Goal: Task Accomplishment & Management: Manage account settings

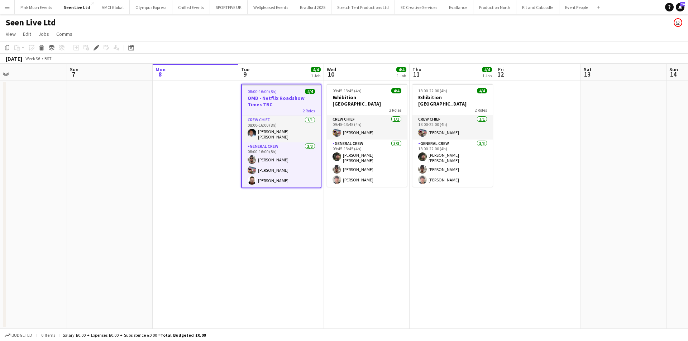
scroll to position [0, 278]
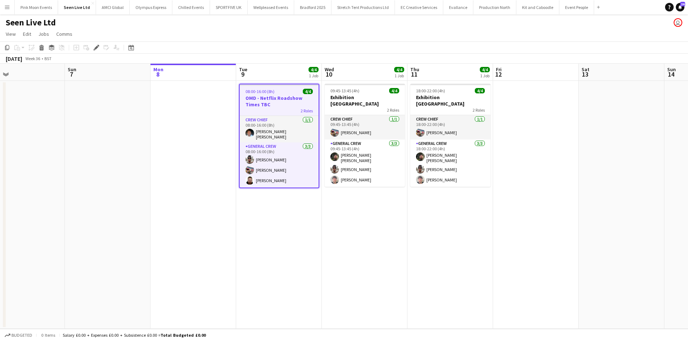
drag, startPoint x: 305, startPoint y: 208, endPoint x: 274, endPoint y: 208, distance: 31.2
click at [274, 208] on app-calendar-viewport "Wed 3 Thu 4 Fri 5 Sat 6 Sun 7 Mon 8 Tue 9 4/4 1 Job Wed 10 4/4 1 Job Thu 11 4/4…" at bounding box center [344, 196] width 688 height 265
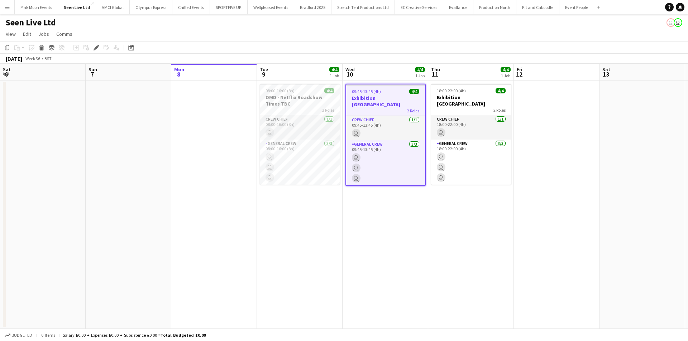
scroll to position [0, 246]
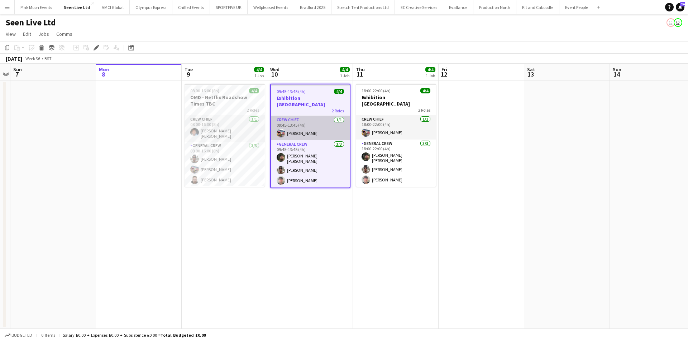
click at [304, 125] on app-card-role "Crew Chief 1/1 09:45-13:45 (4h) Tyrone Green" at bounding box center [310, 128] width 79 height 24
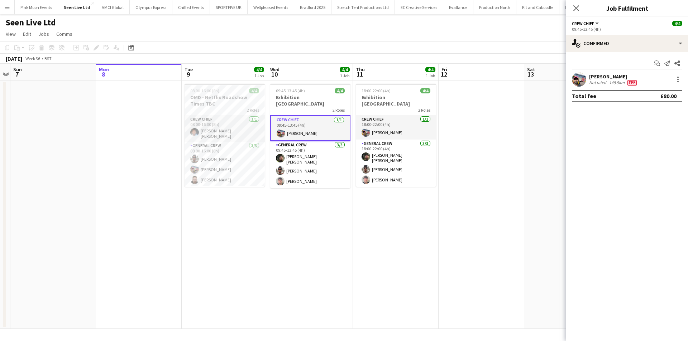
click at [598, 77] on div "Tyrone Green" at bounding box center [613, 76] width 49 height 6
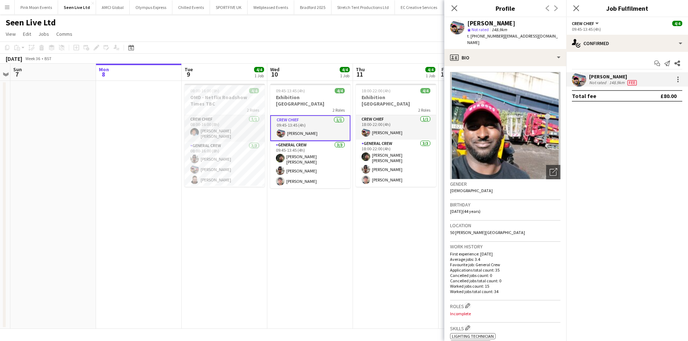
click at [484, 36] on span "t. +447597654694" at bounding box center [485, 35] width 37 height 5
copy span "447597654694"
click at [214, 162] on app-card-role "General Crew 3/3 08:00-16:00 (8h) Stefan Simpson-Soye Tyrone Green Craig Barrett" at bounding box center [224, 164] width 80 height 45
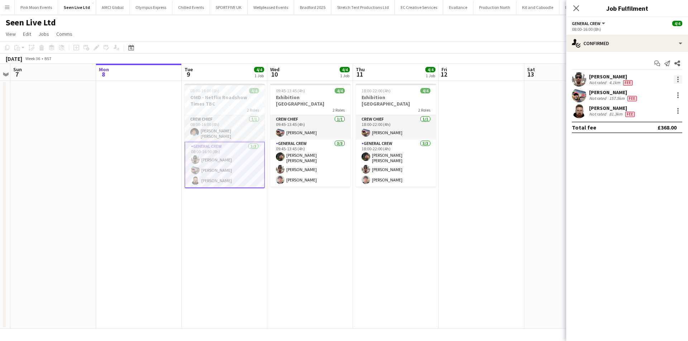
click at [679, 78] on div at bounding box center [677, 79] width 9 height 9
click at [647, 159] on span "Remove" at bounding box center [642, 161] width 21 height 6
click at [676, 79] on div at bounding box center [677, 79] width 9 height 9
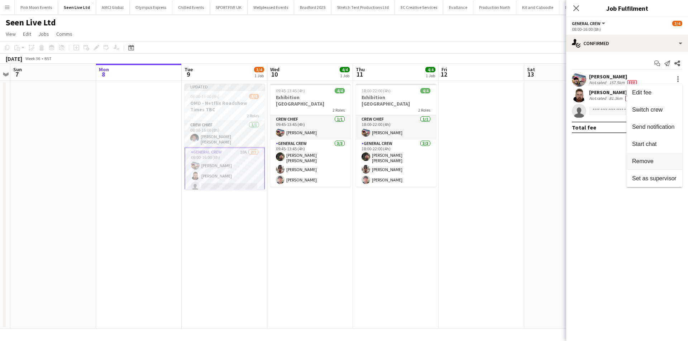
click at [671, 164] on span "Remove" at bounding box center [654, 161] width 44 height 6
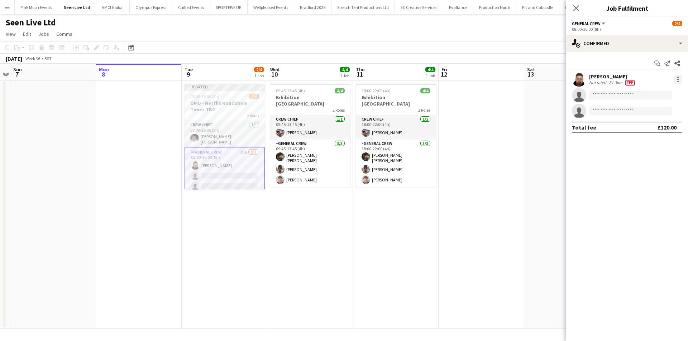
click at [680, 79] on div at bounding box center [677, 79] width 9 height 9
click at [673, 169] on button "Remove" at bounding box center [654, 161] width 56 height 17
click at [227, 143] on app-card-role "Crew Chief 1/1 08:00-16:00 (8h) Fitzgerald Williams-Owens" at bounding box center [224, 134] width 80 height 26
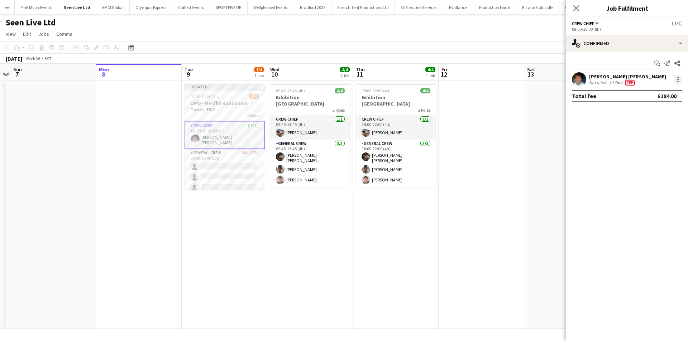
click at [681, 77] on div at bounding box center [677, 79] width 9 height 9
click at [642, 158] on span "Remove" at bounding box center [642, 161] width 21 height 6
click at [526, 214] on app-date-cell at bounding box center [567, 205] width 86 height 248
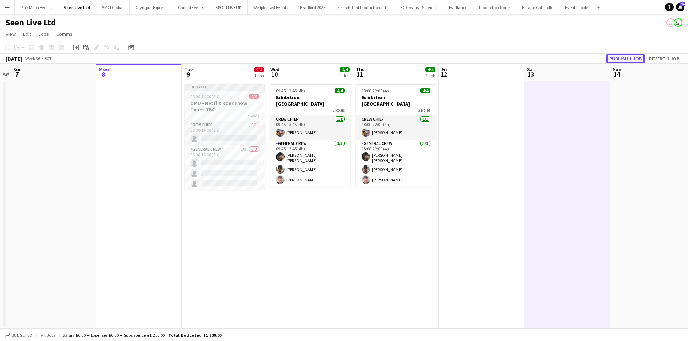
click at [627, 59] on button "Publish 1 job" at bounding box center [625, 58] width 38 height 9
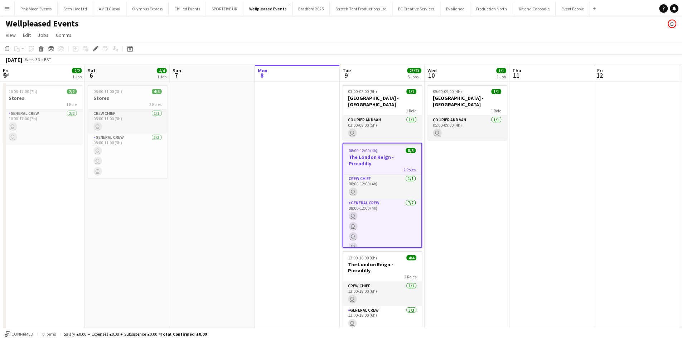
scroll to position [0, 246]
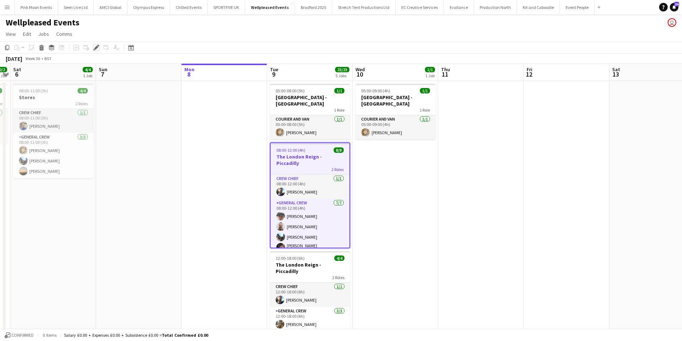
click at [100, 51] on div "Edit" at bounding box center [96, 47] width 9 height 9
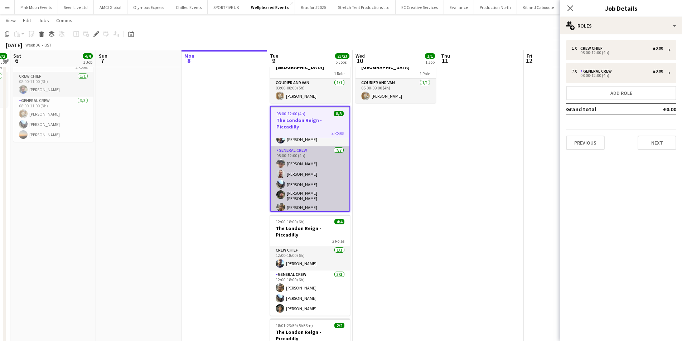
scroll to position [32, 0]
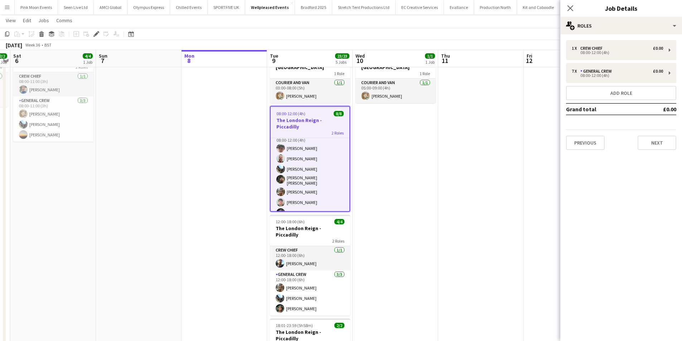
click at [2, 10] on button "Menu" at bounding box center [7, 7] width 14 height 14
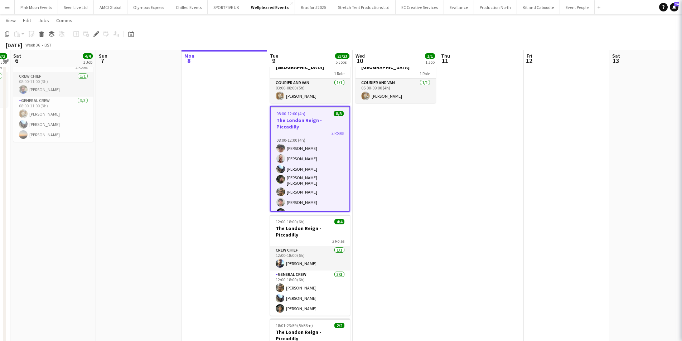
scroll to position [30, 0]
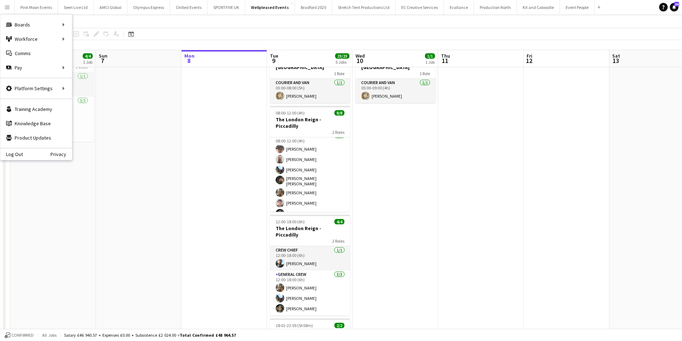
click at [237, 204] on app-date-cell at bounding box center [225, 273] width 86 height 459
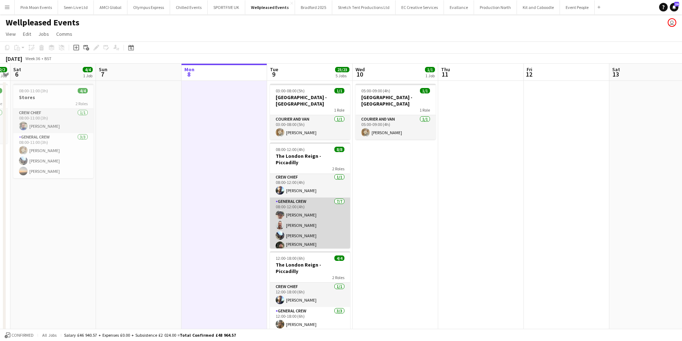
scroll to position [0, 0]
click at [323, 217] on app-card-role "General Crew 7/7 08:00-12:00 (4h) Szymon Matyjasik Lionel Joseph Josh Lewis Kan…" at bounding box center [310, 242] width 80 height 89
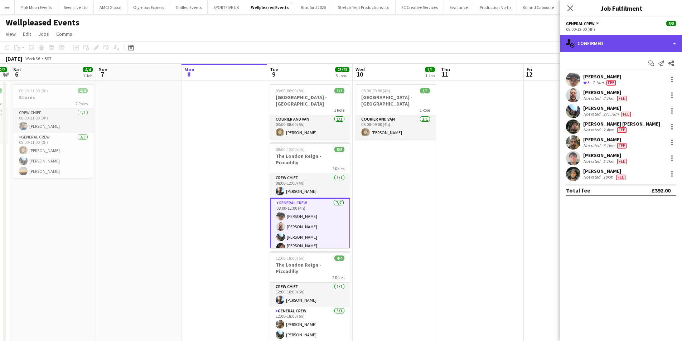
click at [609, 42] on div "single-neutral-actions-check-2 Confirmed" at bounding box center [621, 43] width 122 height 17
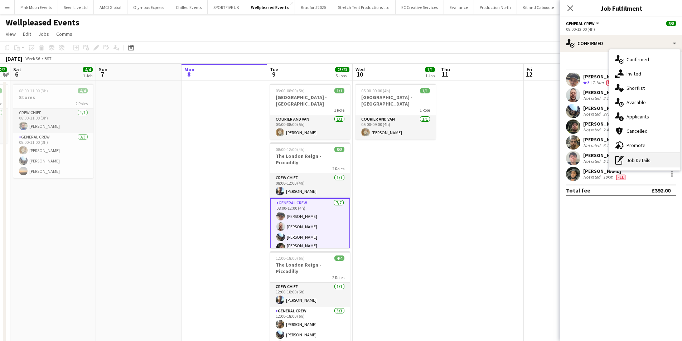
click at [643, 167] on div "pen-write Job Details" at bounding box center [644, 160] width 71 height 14
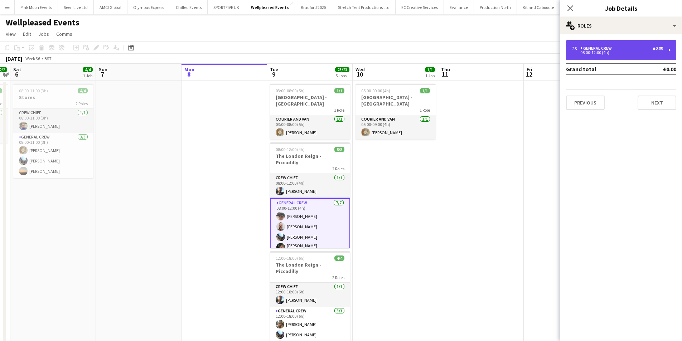
click at [617, 51] on div "08:00-12:00 (4h)" at bounding box center [617, 53] width 91 height 4
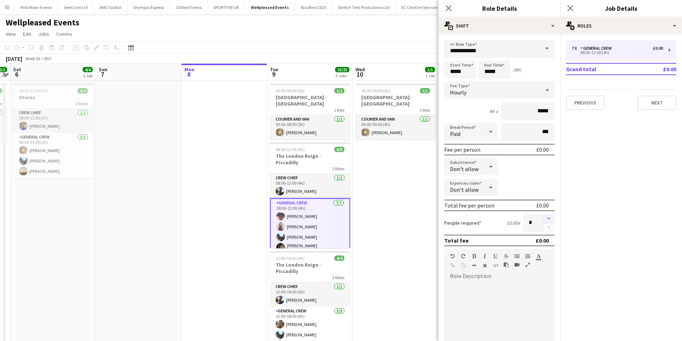
click at [548, 218] on button "button" at bounding box center [548, 218] width 11 height 9
type input "*"
click at [444, 10] on app-icon "Close pop-in" at bounding box center [449, 8] width 10 height 10
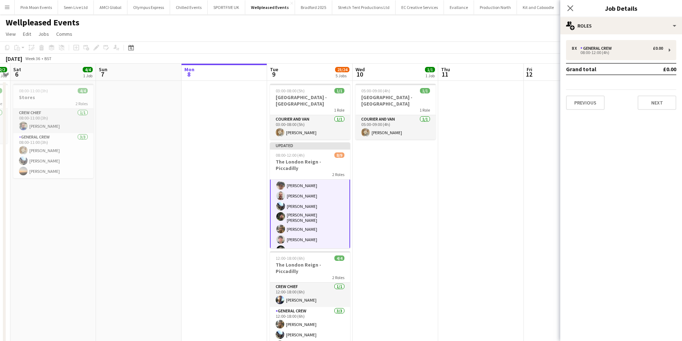
scroll to position [48, 0]
click at [302, 221] on app-card-role "General Crew 1A 7/8 08:00-12:00 (4h) Szymon Matyjasik Lionel Joseph Josh Lewis …" at bounding box center [310, 206] width 80 height 101
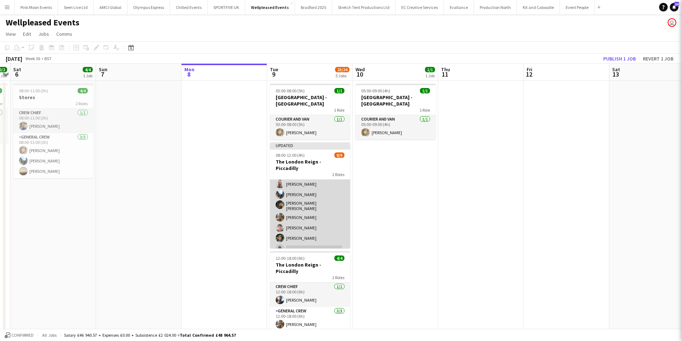
scroll to position [46, 0]
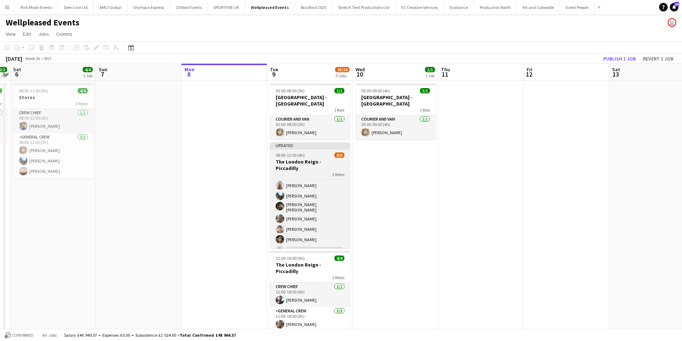
click at [297, 153] on span "08:00-12:00 (4h)" at bounding box center [290, 155] width 29 height 5
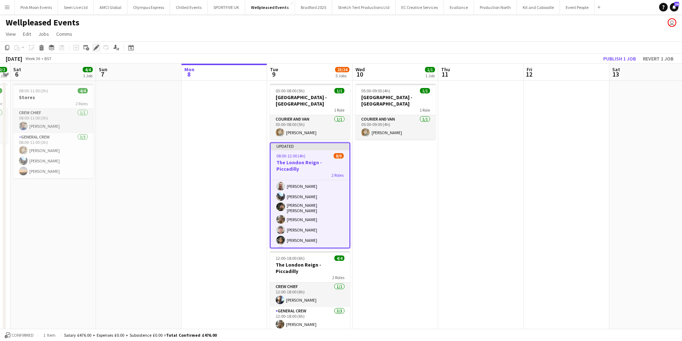
click at [97, 51] on div "Edit" at bounding box center [96, 47] width 9 height 9
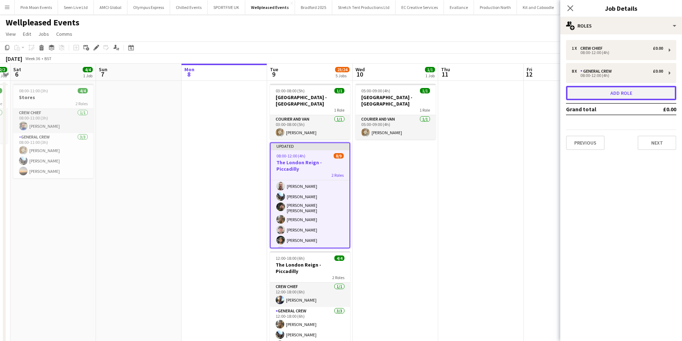
click at [597, 89] on button "Add role" at bounding box center [621, 93] width 110 height 14
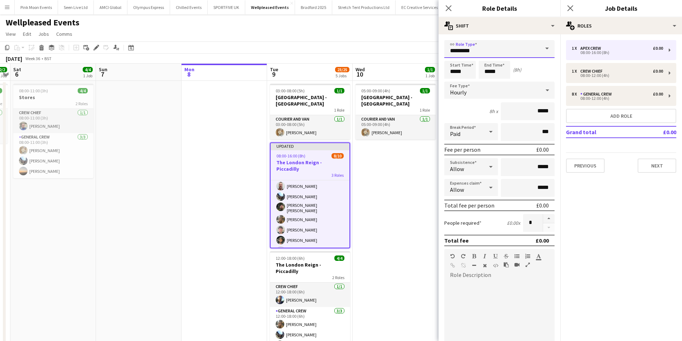
click at [523, 47] on input "*********" at bounding box center [499, 49] width 110 height 18
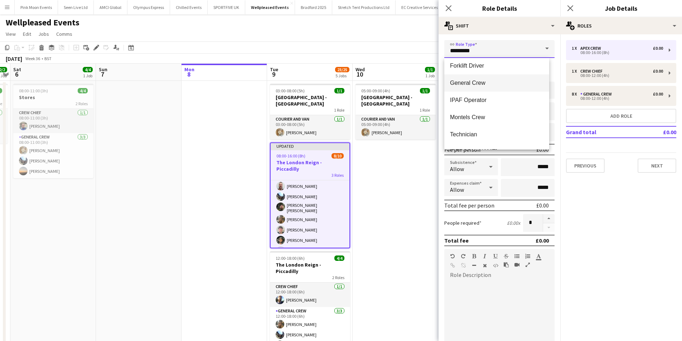
scroll to position [107, 0]
click at [483, 89] on mat-option "General Crew" at bounding box center [496, 82] width 105 height 17
type input "**********"
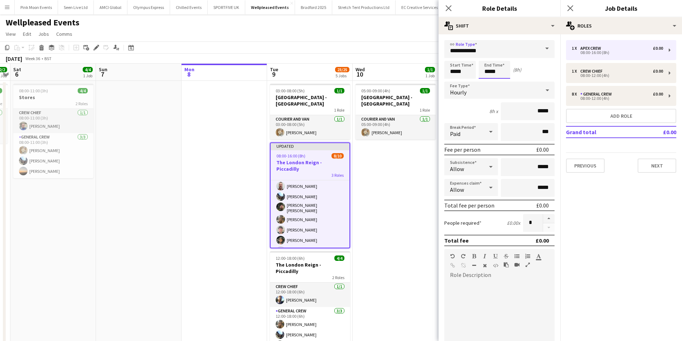
click at [489, 68] on input "*****" at bounding box center [495, 70] width 32 height 18
click at [487, 80] on div at bounding box center [487, 82] width 14 height 7
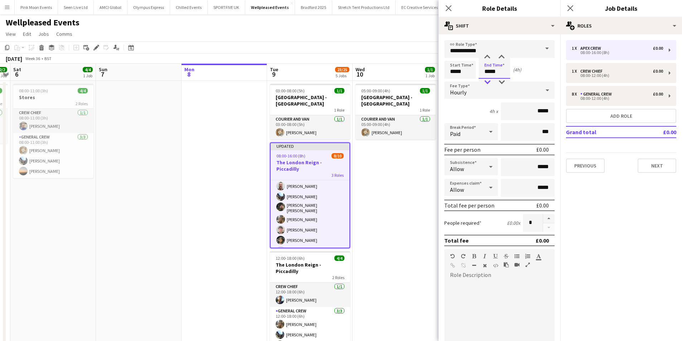
click at [487, 80] on div at bounding box center [487, 82] width 14 height 7
type input "*****"
click at [487, 80] on div at bounding box center [487, 82] width 14 height 7
click at [573, 114] on button "Add role" at bounding box center [621, 116] width 110 height 14
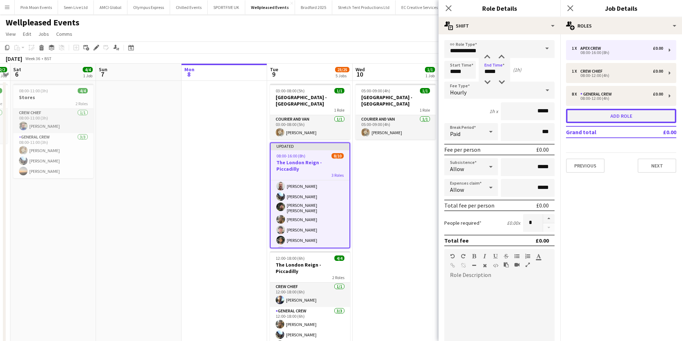
type input "*********"
type input "*****"
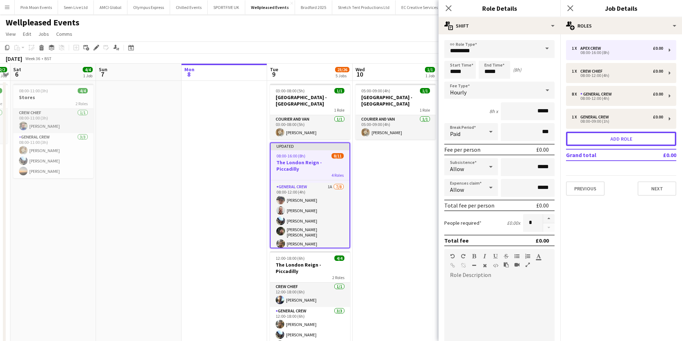
scroll to position [71, 0]
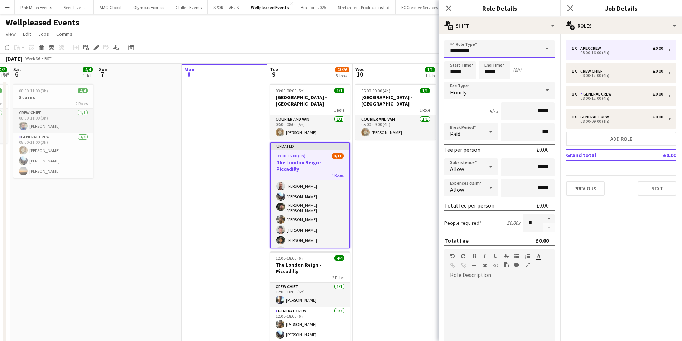
click at [470, 52] on input "*********" at bounding box center [499, 49] width 110 height 18
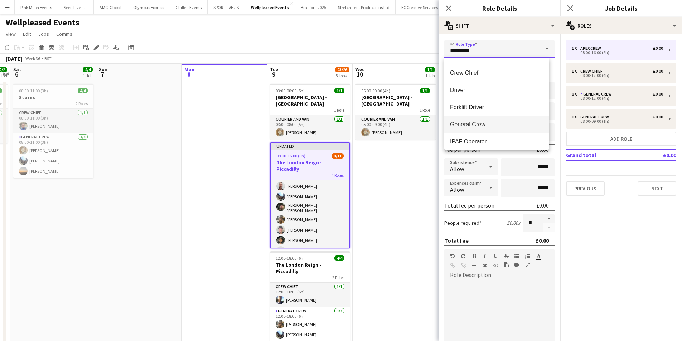
scroll to position [107, 0]
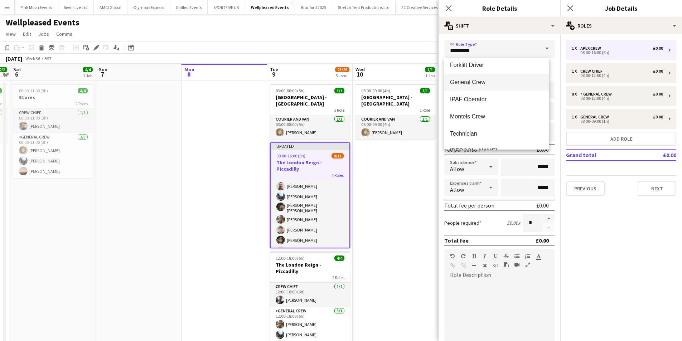
click at [474, 88] on mat-option "General Crew" at bounding box center [496, 82] width 105 height 17
type input "**********"
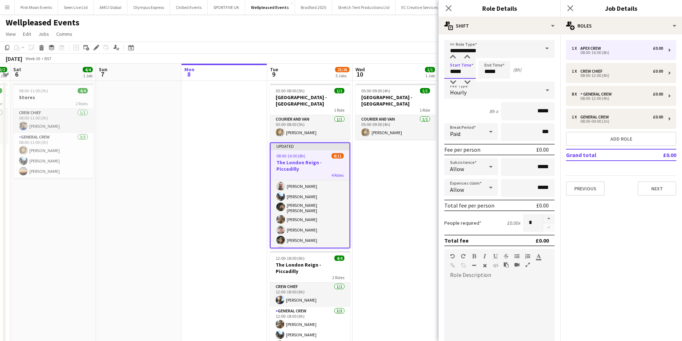
click at [470, 65] on input "*****" at bounding box center [460, 70] width 32 height 18
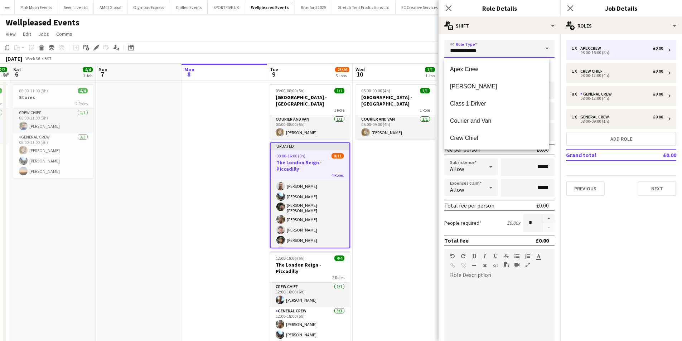
click at [453, 53] on input "**********" at bounding box center [499, 49] width 110 height 18
click at [514, 38] on div "**********" at bounding box center [500, 241] width 122 height 414
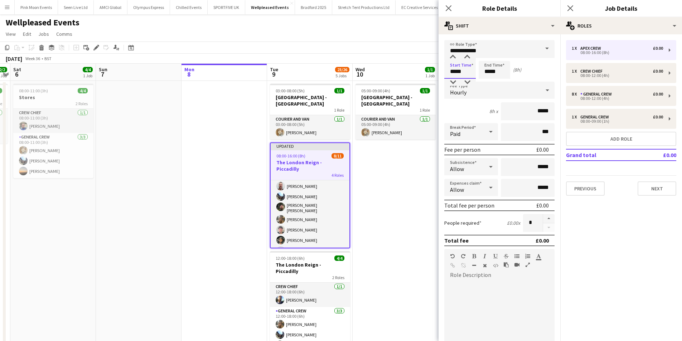
click at [459, 69] on input "*****" at bounding box center [460, 70] width 32 height 18
type input "*****"
click at [452, 59] on div at bounding box center [453, 57] width 14 height 7
click at [485, 73] on input "*****" at bounding box center [495, 70] width 32 height 18
click at [488, 80] on div at bounding box center [487, 82] width 14 height 7
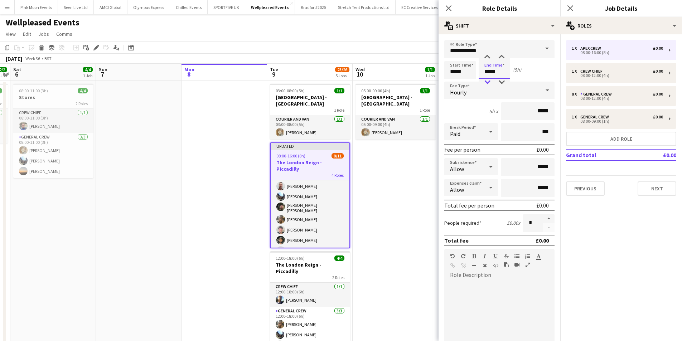
click at [488, 80] on div at bounding box center [487, 82] width 14 height 7
type input "*****"
click at [488, 80] on div at bounding box center [487, 82] width 14 height 7
click at [449, 5] on icon "Close pop-in" at bounding box center [448, 8] width 7 height 7
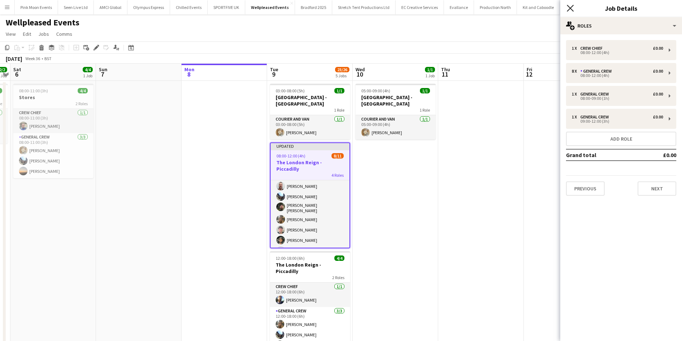
click at [571, 8] on icon at bounding box center [570, 8] width 7 height 7
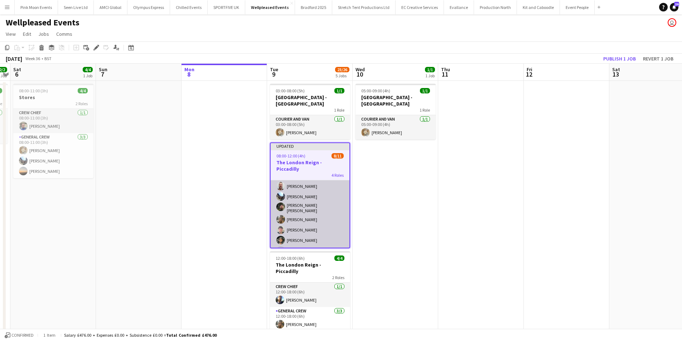
click at [306, 218] on app-card-role "General Crew 1A 7/8 08:00-12:00 (4h) Szymon Matyjasik Lionel Joseph Josh Lewis …" at bounding box center [310, 208] width 79 height 99
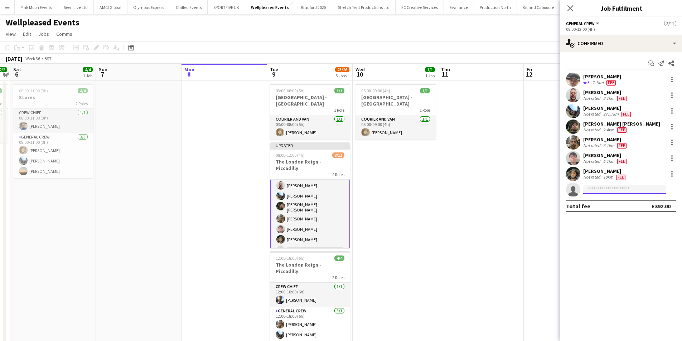
click at [602, 188] on input at bounding box center [624, 189] width 83 height 9
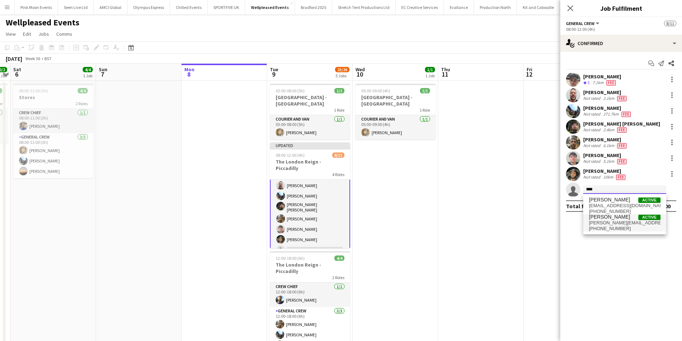
type input "****"
click at [641, 218] on span "Active" at bounding box center [649, 217] width 22 height 5
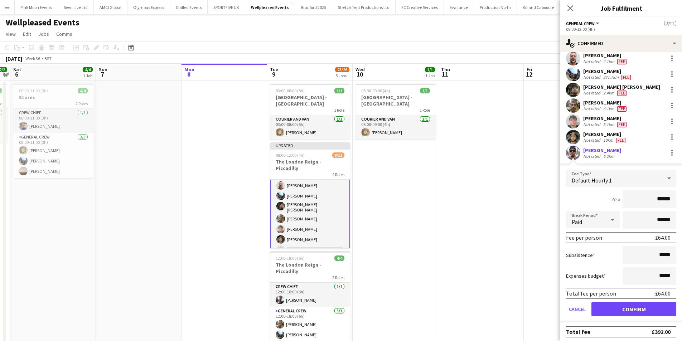
scroll to position [39, 0]
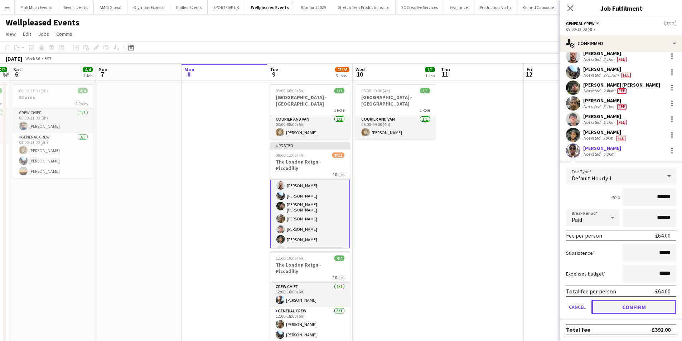
click at [639, 308] on button "Confirm" at bounding box center [634, 307] width 85 height 14
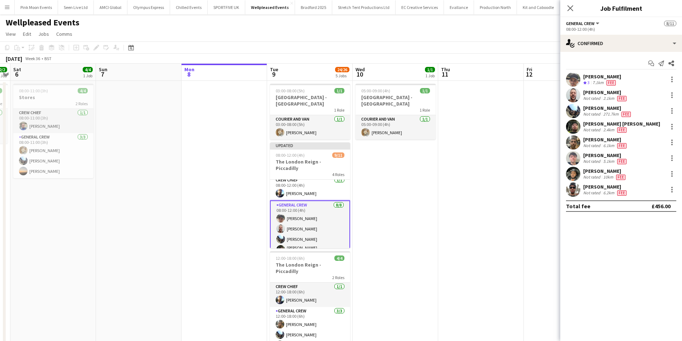
scroll to position [0, 0]
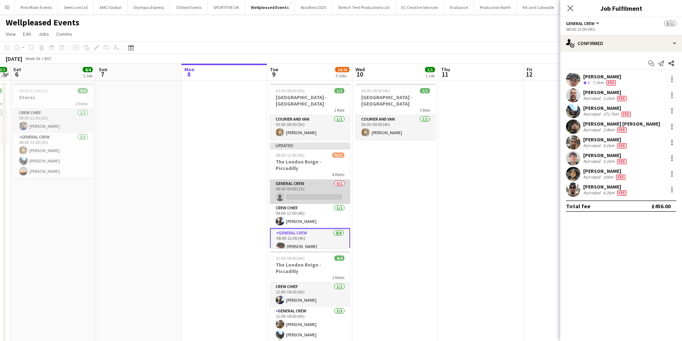
click at [310, 182] on app-card-role "General Crew 0/1 08:00-09:00 (1h) single-neutral-actions" at bounding box center [310, 192] width 80 height 24
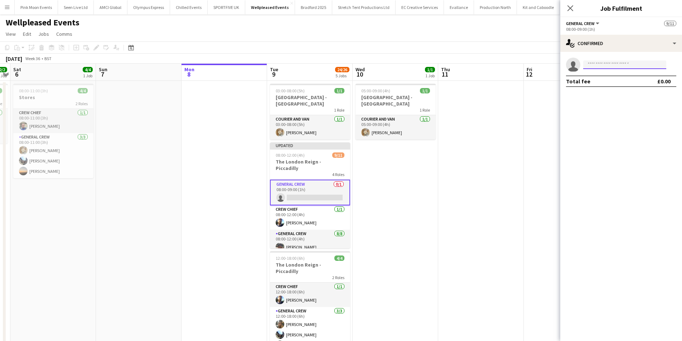
click at [607, 67] on input at bounding box center [624, 65] width 83 height 9
type input "****"
click at [613, 77] on span "Fitzgerald Williams-Owens" at bounding box center [613, 75] width 49 height 6
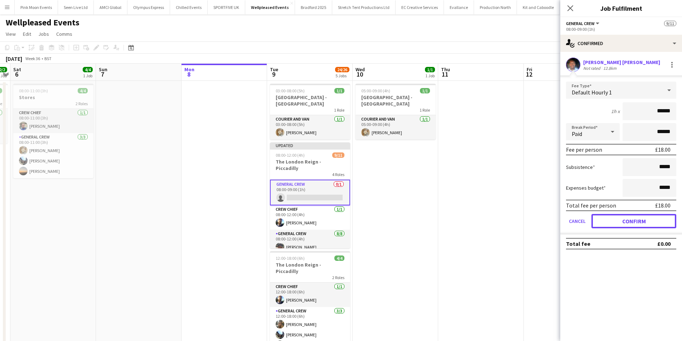
click at [642, 219] on button "Confirm" at bounding box center [634, 221] width 85 height 14
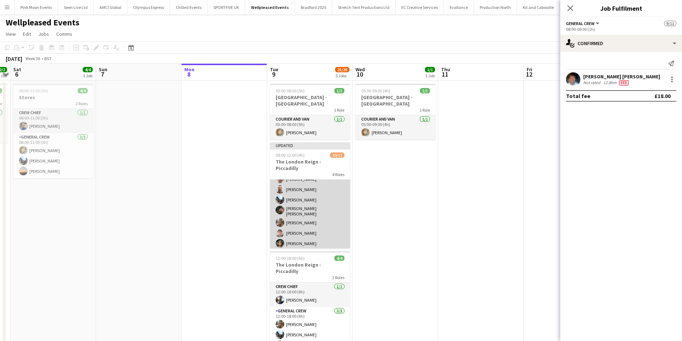
scroll to position [72, 0]
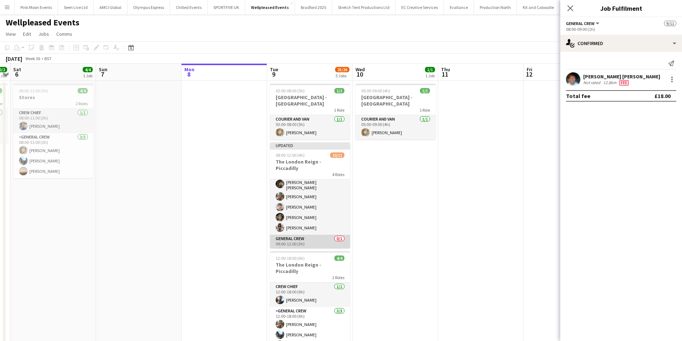
click at [299, 235] on app-card-role "General Crew 0/1 09:00-12:00 (3h) single-neutral-actions" at bounding box center [310, 247] width 80 height 24
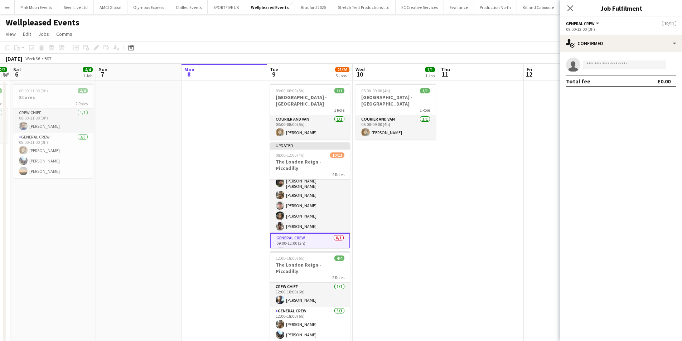
scroll to position [95, 0]
click at [594, 64] on input at bounding box center [624, 65] width 83 height 9
type input "****"
click at [590, 79] on span "charlie.mason375@gmail.com" at bounding box center [625, 81] width 72 height 6
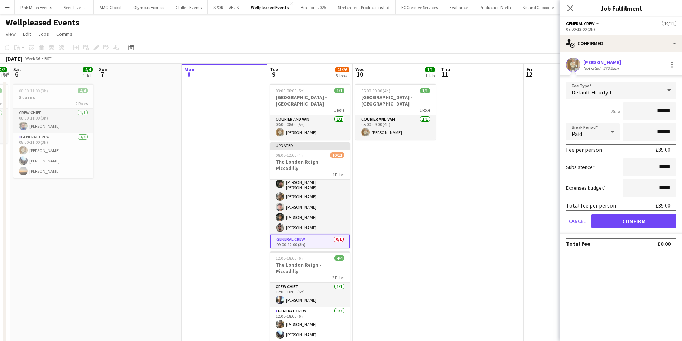
drag, startPoint x: 659, startPoint y: 111, endPoint x: 701, endPoint y: 105, distance: 42.0
click at [682, 105] on html "Menu Boards Boards Boards All jobs Status Workforce Workforce My Workforce Recr…" at bounding box center [341, 276] width 682 height 552
type input "***"
click at [645, 226] on button "Confirm" at bounding box center [634, 221] width 85 height 14
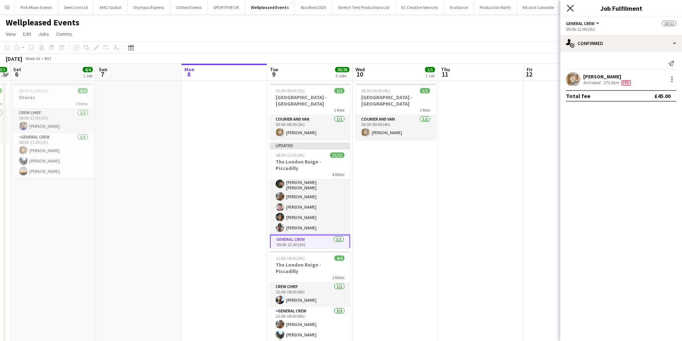
click at [572, 6] on icon "Close pop-in" at bounding box center [570, 8] width 7 height 7
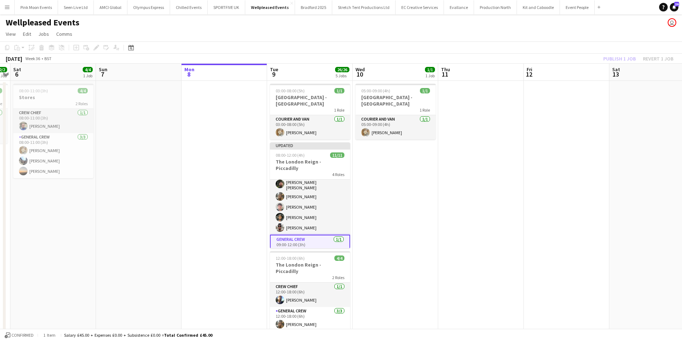
click at [619, 61] on div "Publish 1 job Revert 1 job" at bounding box center [638, 58] width 87 height 9
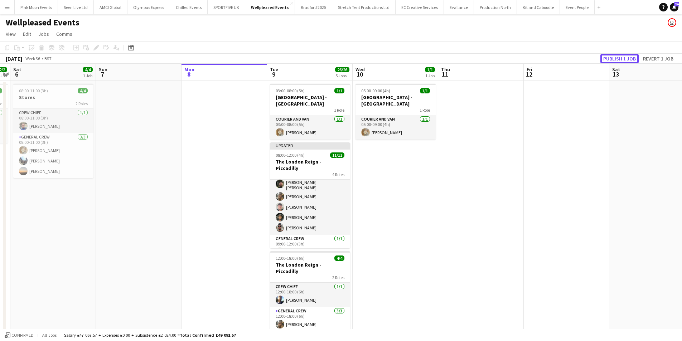
click at [619, 61] on button "Publish 1 job" at bounding box center [620, 58] width 38 height 9
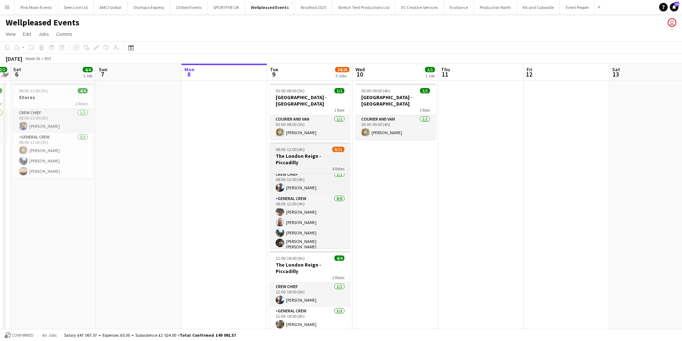
scroll to position [36, 0]
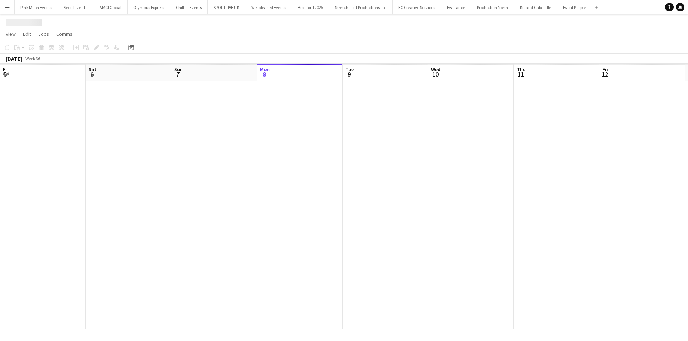
scroll to position [0, 246]
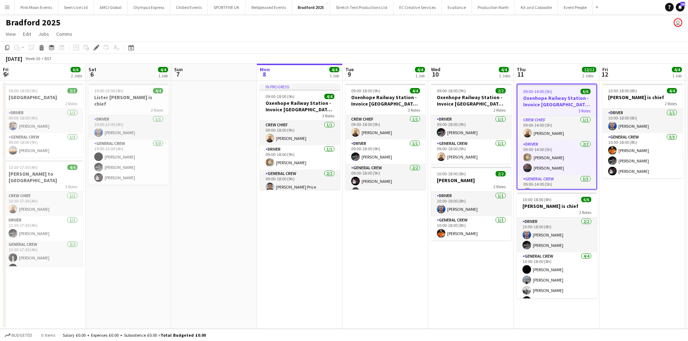
scroll to position [0, 246]
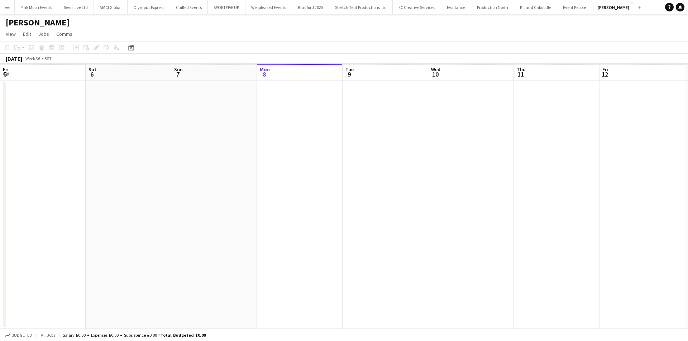
scroll to position [0, 246]
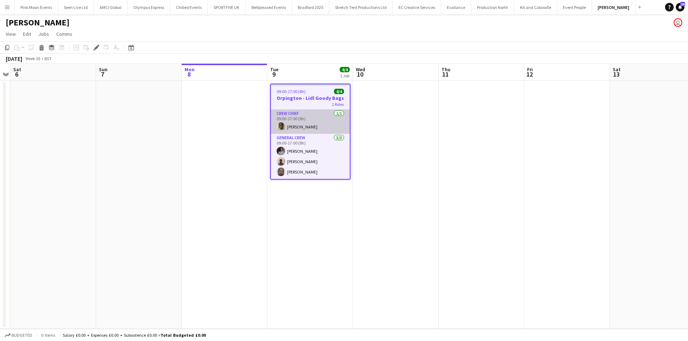
click at [310, 127] on app-card-role "Crew Chief 1/1 09:00-17:00 (8h) David Simbizi" at bounding box center [310, 122] width 79 height 24
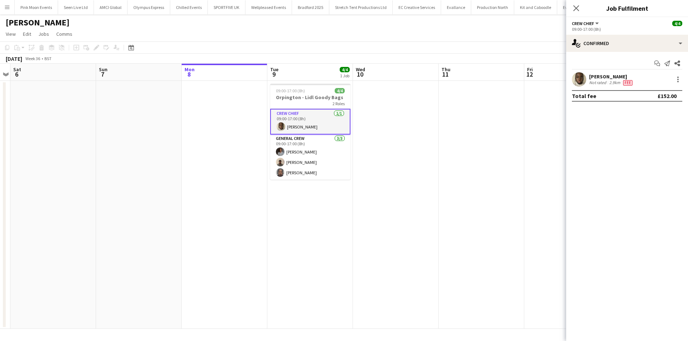
click at [597, 74] on div "David Simbizi" at bounding box center [611, 76] width 45 height 6
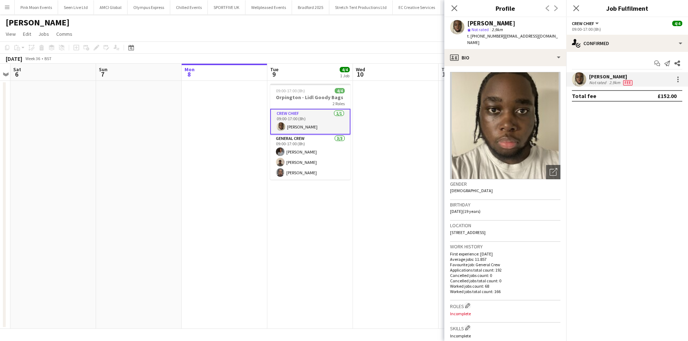
click at [474, 37] on span "t. +447387491835" at bounding box center [485, 35] width 37 height 5
copy span "447387491835"
click at [299, 109] on app-card-role "Crew Chief 1/1 09:00-17:00 (8h) David Simbizi" at bounding box center [310, 122] width 80 height 26
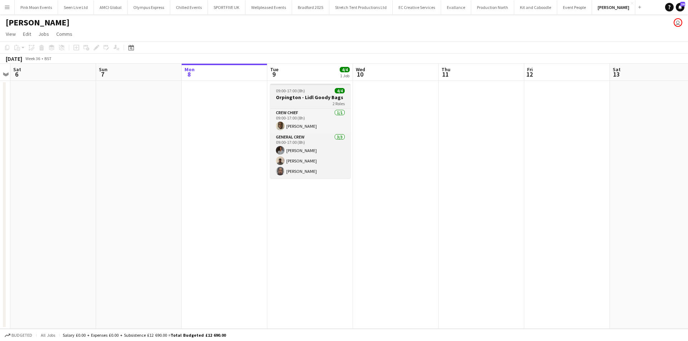
click at [299, 107] on app-job-card "09:00-17:00 (8h) 4/4 Orpington - Lidl Goody Bags 2 Roles Crew Chief 1/1 09:00-1…" at bounding box center [310, 131] width 80 height 95
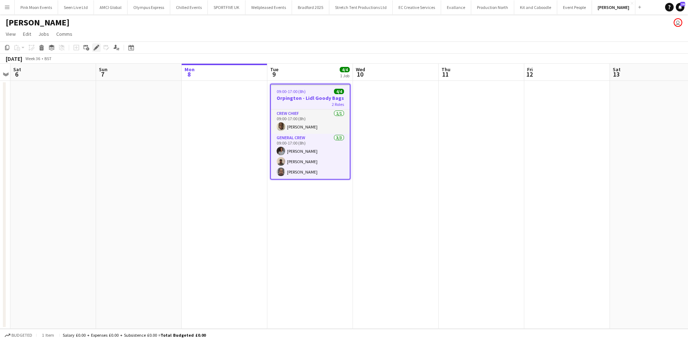
click at [93, 44] on div "Edit" at bounding box center [96, 47] width 9 height 9
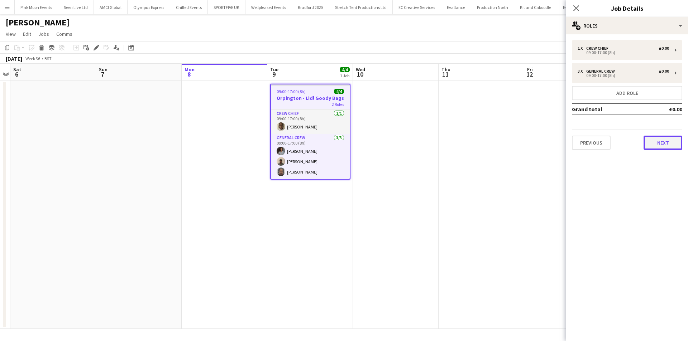
click at [671, 140] on button "Next" at bounding box center [662, 143] width 39 height 14
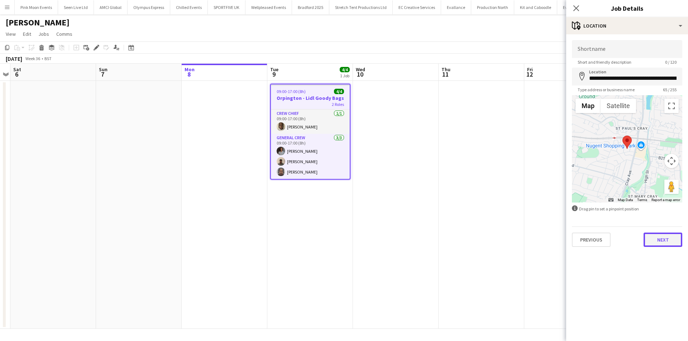
click at [669, 240] on button "Next" at bounding box center [662, 240] width 39 height 14
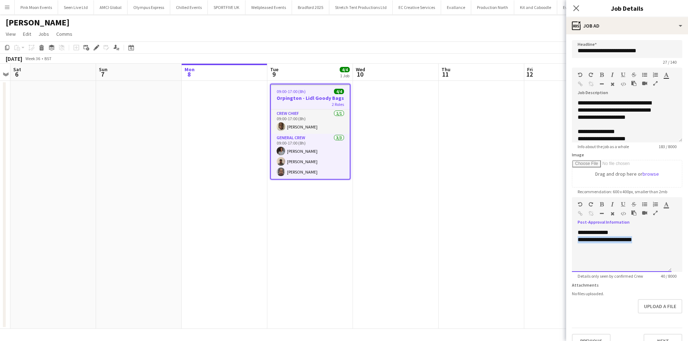
drag, startPoint x: 647, startPoint y: 257, endPoint x: 570, endPoint y: 254, distance: 76.7
click at [570, 254] on form "**********" at bounding box center [627, 194] width 122 height 308
paste div
click at [575, 11] on icon "Close pop-in" at bounding box center [575, 8] width 7 height 7
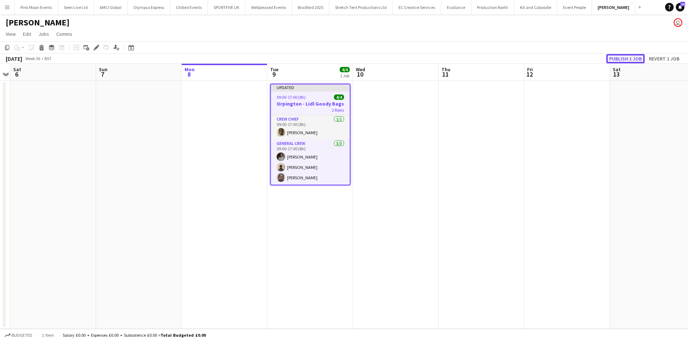
click at [625, 56] on button "Publish 1 job" at bounding box center [625, 58] width 38 height 9
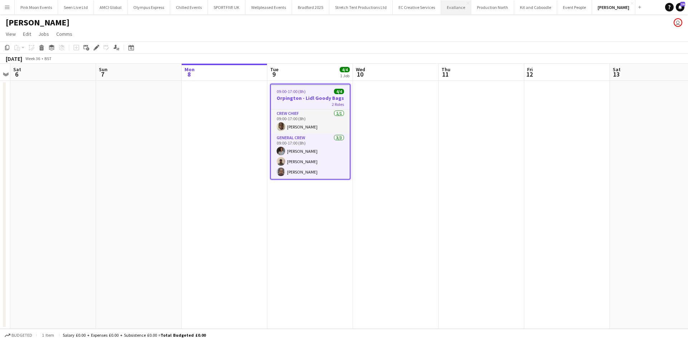
click at [462, 8] on button "Evallance Close" at bounding box center [456, 7] width 30 height 14
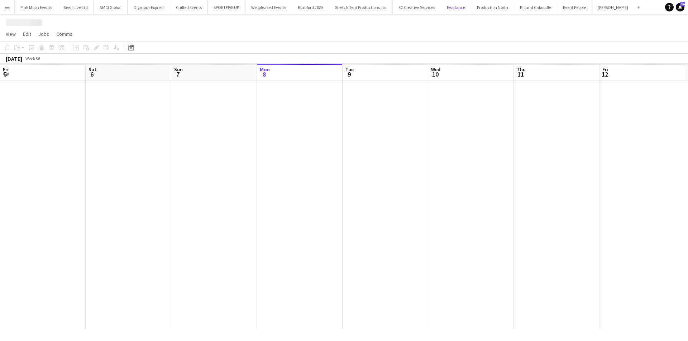
scroll to position [0, 171]
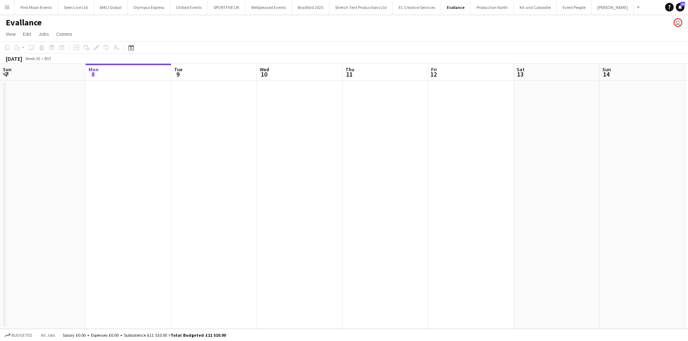
click at [196, 115] on app-date-cell at bounding box center [214, 205] width 86 height 248
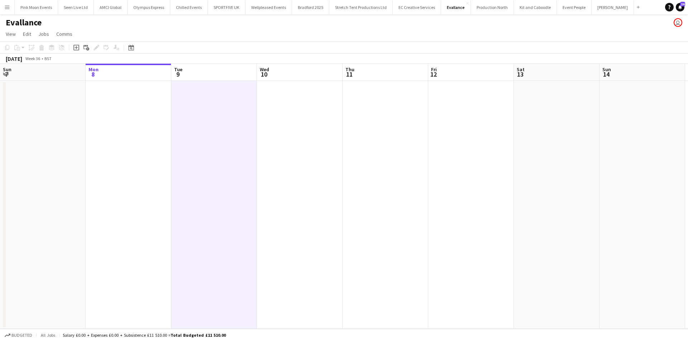
click at [41, 113] on app-date-cell at bounding box center [43, 205] width 86 height 248
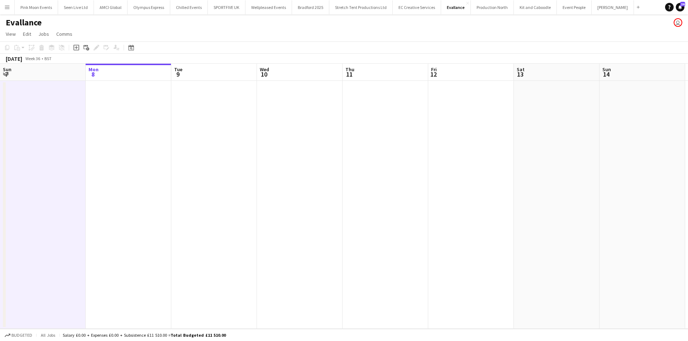
scroll to position [0, 170]
click at [94, 104] on app-date-cell at bounding box center [129, 205] width 86 height 248
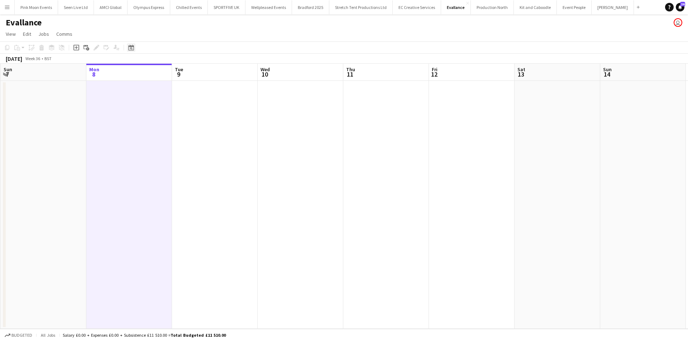
drag, startPoint x: 78, startPoint y: 48, endPoint x: 128, endPoint y: 49, distance: 50.1
click at [79, 48] on div "Add job" at bounding box center [76, 47] width 9 height 9
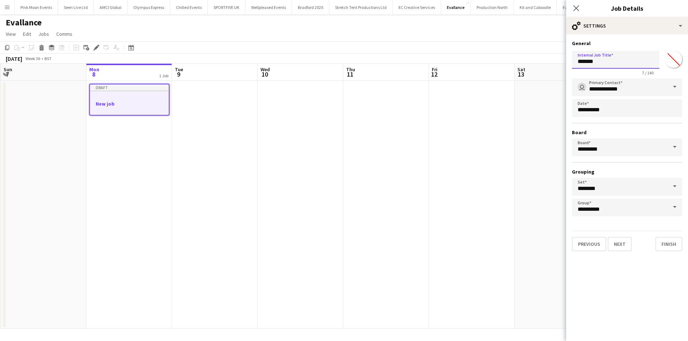
drag, startPoint x: 628, startPoint y: 65, endPoint x: 524, endPoint y: 63, distance: 104.2
click at [524, 63] on body "Menu Boards Boards Boards All jobs Status Workforce Workforce My Workforce Recr…" at bounding box center [344, 170] width 688 height 341
type input "*********"
click at [619, 244] on button "Next" at bounding box center [619, 244] width 24 height 14
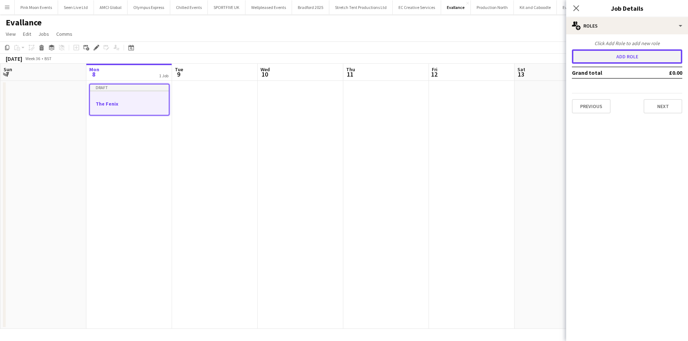
click at [618, 53] on button "Add role" at bounding box center [627, 56] width 110 height 14
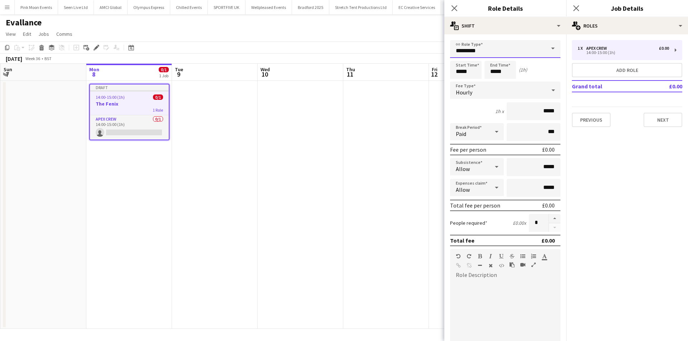
click at [480, 46] on input "*********" at bounding box center [505, 49] width 110 height 18
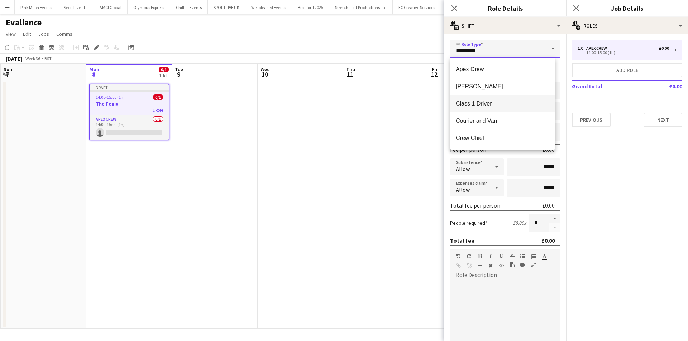
scroll to position [36, 0]
click at [472, 119] on span "Driver" at bounding box center [501, 119] width 93 height 7
type input "******"
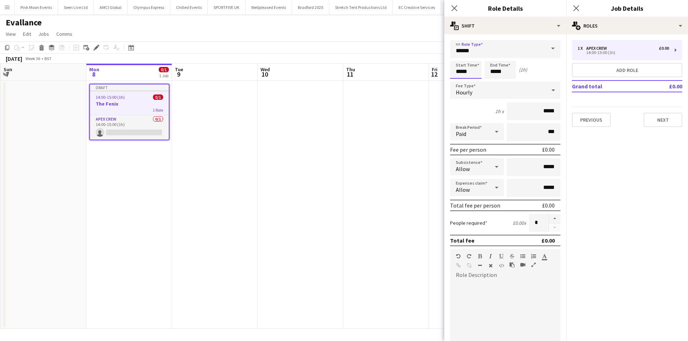
drag, startPoint x: 472, startPoint y: 74, endPoint x: 427, endPoint y: 74, distance: 45.1
click at [427, 74] on body "Menu Boards Boards Boards All jobs Status Workforce Workforce My Workforce Recr…" at bounding box center [344, 170] width 688 height 341
type input "*****"
drag, startPoint x: 505, startPoint y: 71, endPoint x: 463, endPoint y: 78, distance: 43.3
click at [465, 77] on div "Start Time ***** End Time ***** (23h 30m)" at bounding box center [505, 70] width 110 height 18
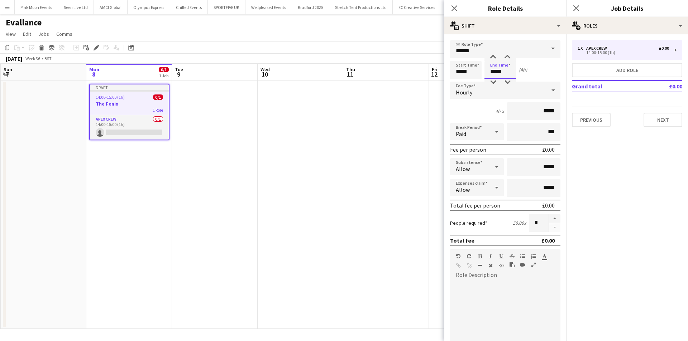
type input "*****"
drag, startPoint x: 519, startPoint y: 165, endPoint x: 566, endPoint y: 165, distance: 46.9
click at [566, 165] on body "Menu Boards Boards Boards All jobs Status Workforce Workforce My Workforce Recr…" at bounding box center [344, 170] width 688 height 341
drag, startPoint x: 529, startPoint y: 167, endPoint x: 560, endPoint y: 167, distance: 31.2
click at [560, 167] on mat-expansion-panel "users2 Role details link Role Type ****** Start Time ***** End Time ***** (4h) …" at bounding box center [505, 187] width 122 height 307
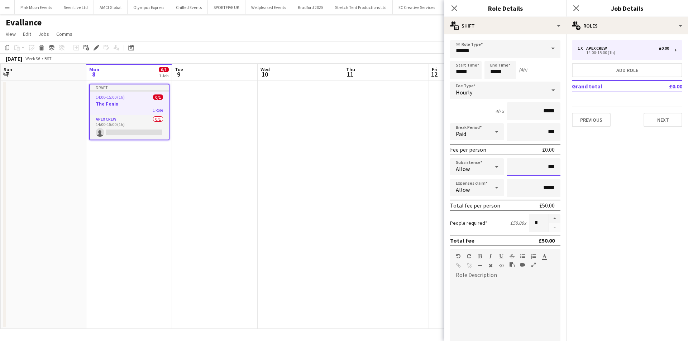
drag, startPoint x: 541, startPoint y: 167, endPoint x: 553, endPoint y: 165, distance: 12.4
click at [553, 165] on input "***" at bounding box center [533, 167] width 54 height 18
type input "***"
click at [457, 8] on icon "Close pop-in" at bounding box center [453, 8] width 7 height 7
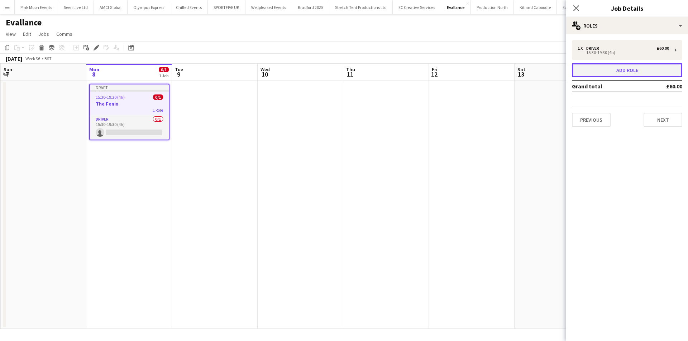
click at [652, 70] on button "Add role" at bounding box center [627, 70] width 110 height 14
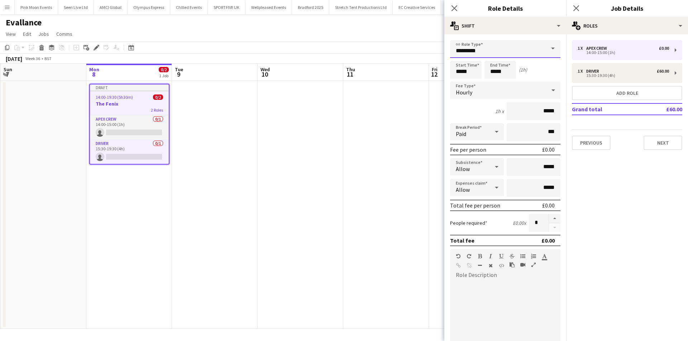
click at [467, 57] on input "*********" at bounding box center [505, 49] width 110 height 18
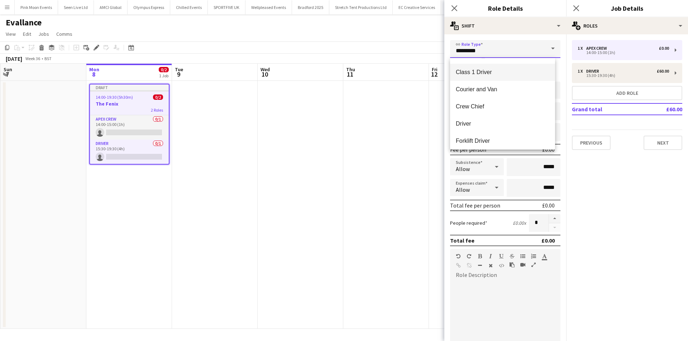
scroll to position [72, 0]
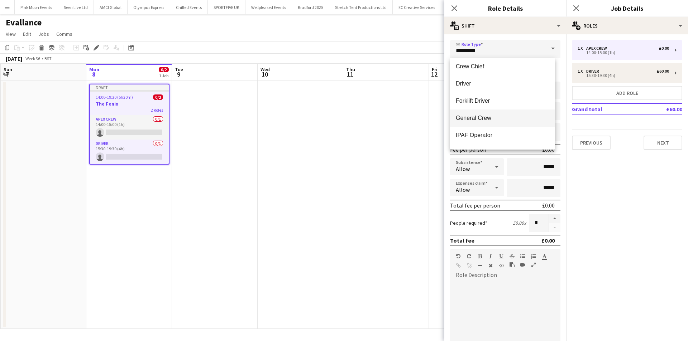
click at [484, 116] on span "General Crew" at bounding box center [501, 118] width 93 height 7
type input "**********"
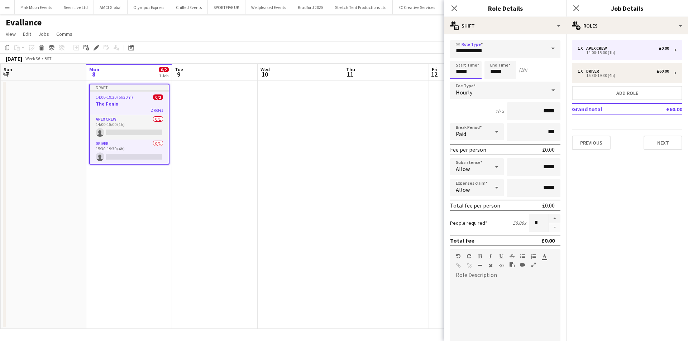
click at [472, 68] on input "*****" at bounding box center [466, 70] width 32 height 18
drag, startPoint x: 470, startPoint y: 70, endPoint x: 453, endPoint y: 70, distance: 17.5
click at [453, 70] on input "*****" at bounding box center [466, 70] width 32 height 18
type input "*****"
drag, startPoint x: 505, startPoint y: 74, endPoint x: 482, endPoint y: 74, distance: 22.6
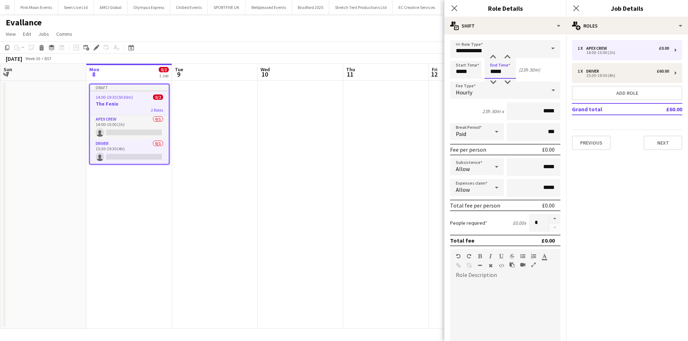
click at [482, 74] on div "Start Time ***** End Time ***** (23h 30m)" at bounding box center [505, 70] width 110 height 18
type input "*****"
click at [452, 6] on icon at bounding box center [453, 8] width 7 height 7
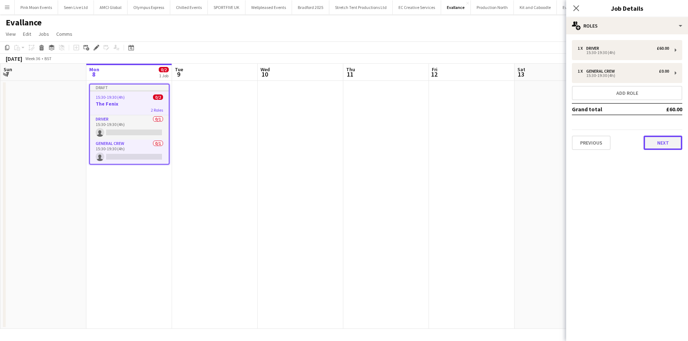
drag, startPoint x: 674, startPoint y: 146, endPoint x: 670, endPoint y: 145, distance: 4.0
click at [670, 145] on button "Next" at bounding box center [662, 143] width 39 height 14
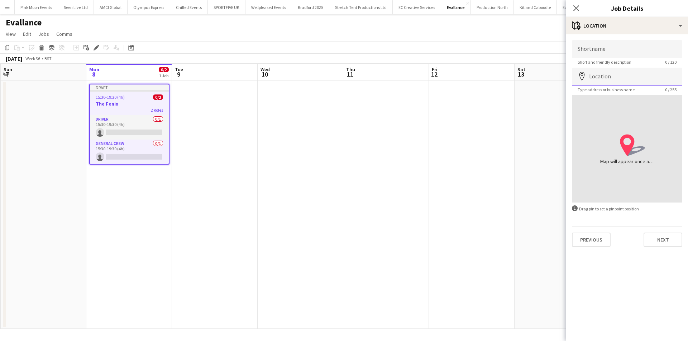
click at [605, 71] on input "Location" at bounding box center [627, 77] width 110 height 18
type input "**********"
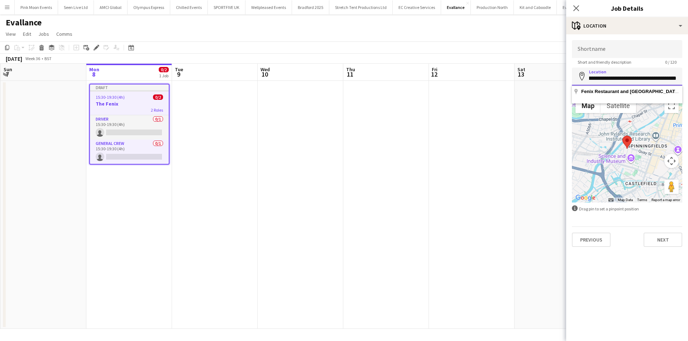
scroll to position [0, 157]
drag, startPoint x: 623, startPoint y: 78, endPoint x: 687, endPoint y: 80, distance: 64.5
click at [687, 80] on form "**********" at bounding box center [627, 143] width 122 height 207
click at [666, 239] on button "Next" at bounding box center [662, 240] width 39 height 14
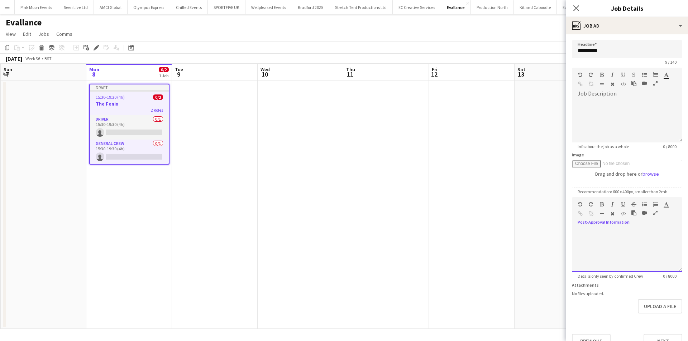
click at [605, 237] on div at bounding box center [627, 250] width 110 height 43
click at [605, 242] on div "***" at bounding box center [623, 239] width 93 height 7
click at [575, 11] on icon "Close pop-in" at bounding box center [575, 8] width 7 height 7
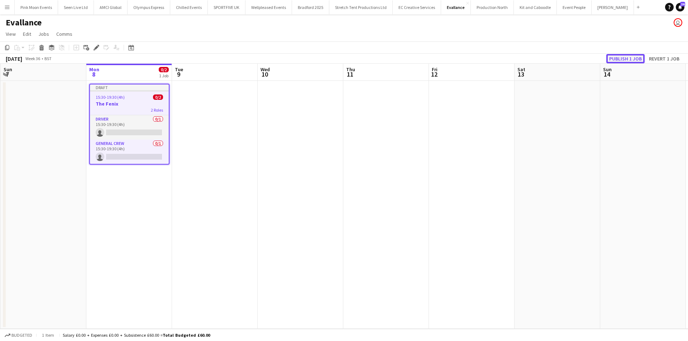
click at [622, 60] on button "Publish 1 job" at bounding box center [625, 58] width 38 height 9
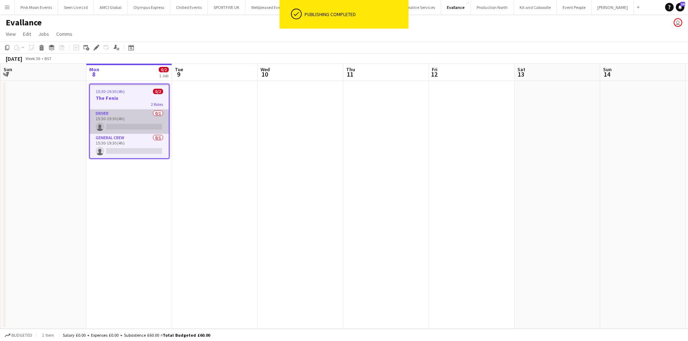
click at [118, 122] on app-card-role "Driver 0/1 15:30-19:30 (4h) single-neutral-actions" at bounding box center [129, 122] width 79 height 24
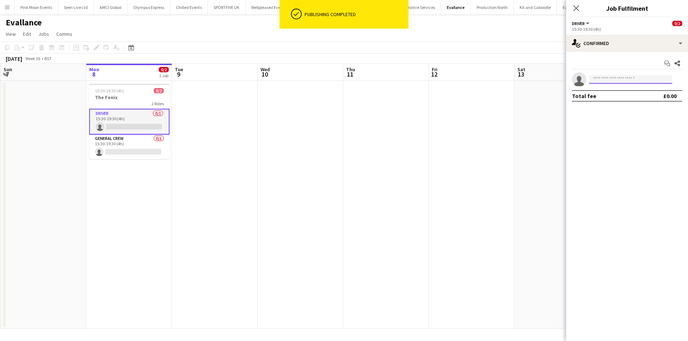
click at [597, 82] on input at bounding box center [630, 79] width 83 height 9
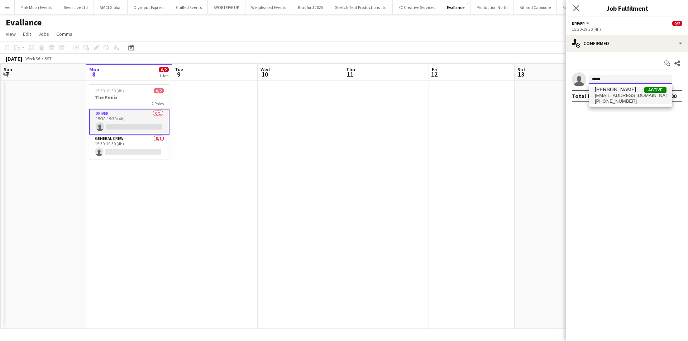
type input "*****"
click at [634, 91] on span "Jairo Castro Active" at bounding box center [630, 90] width 72 height 6
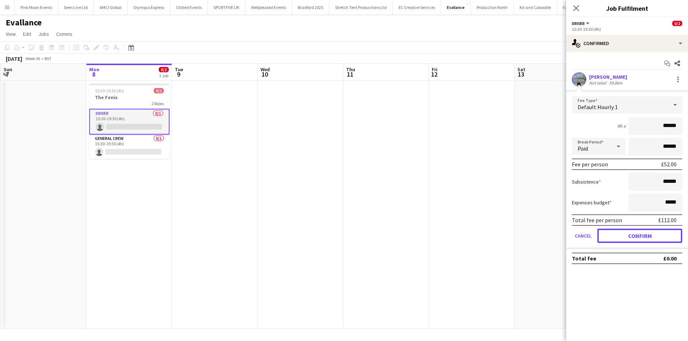
drag, startPoint x: 627, startPoint y: 236, endPoint x: 325, endPoint y: 222, distance: 302.2
click at [581, 237] on div "Cancel Confirm" at bounding box center [627, 236] width 110 height 14
click at [632, 236] on button "Confirm" at bounding box center [639, 236] width 85 height 14
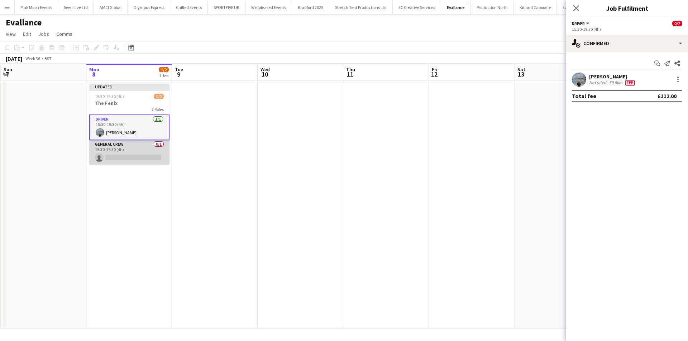
click at [121, 151] on app-card-role "General Crew 0/1 15:30-19:30 (4h) single-neutral-actions" at bounding box center [129, 152] width 80 height 24
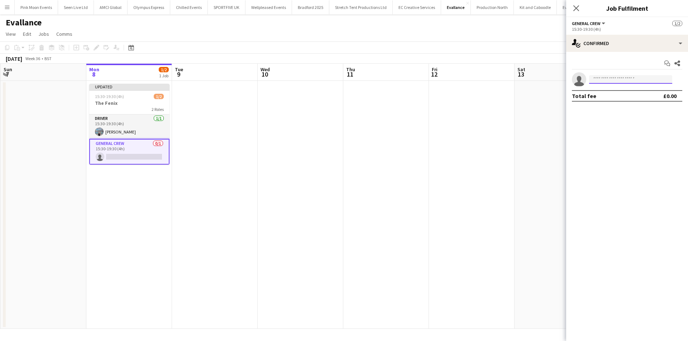
click at [616, 80] on input at bounding box center [630, 79] width 83 height 9
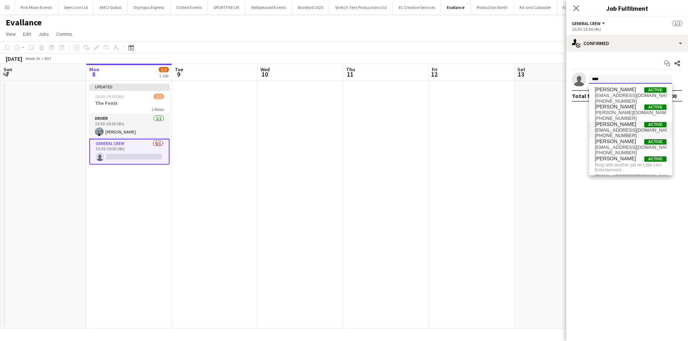
type input "****"
click at [625, 132] on span "rsgardenmains@gmail.com" at bounding box center [630, 130] width 72 height 6
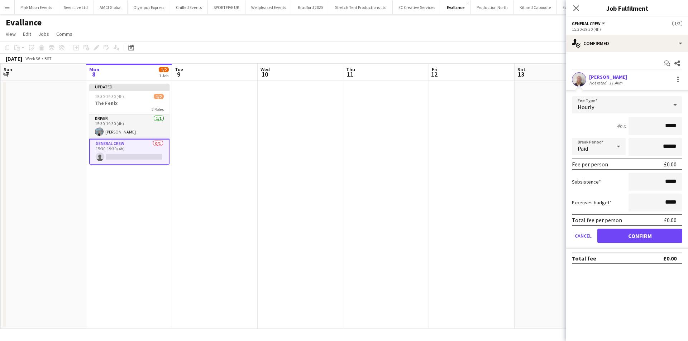
drag, startPoint x: 634, startPoint y: 124, endPoint x: 687, endPoint y: 124, distance: 53.0
click at [687, 124] on form "Fee Type Hourly 4h x ***** Break Period Paid ****** Fee per person £0.00 Subsis…" at bounding box center [627, 172] width 122 height 153
type input "***"
click at [647, 238] on button "Confirm" at bounding box center [639, 236] width 85 height 14
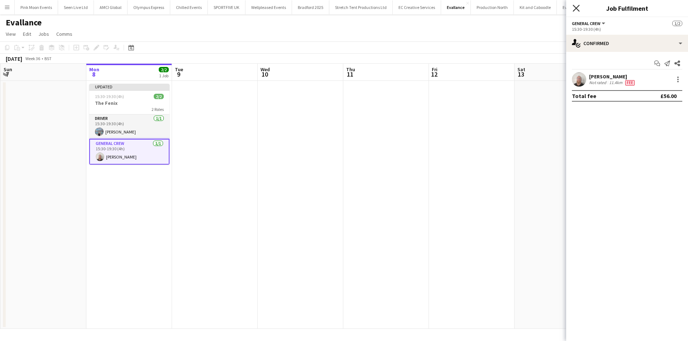
click at [574, 5] on icon "Close pop-in" at bounding box center [575, 8] width 7 height 7
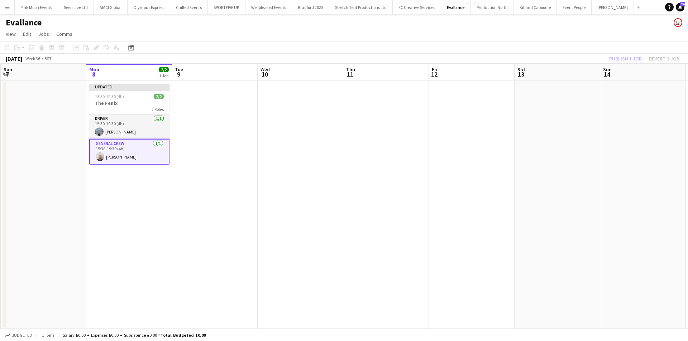
click at [631, 57] on div "Publish 1 job Revert 1 job" at bounding box center [643, 58] width 87 height 9
click at [631, 57] on button "Publish 1 job" at bounding box center [625, 58] width 38 height 9
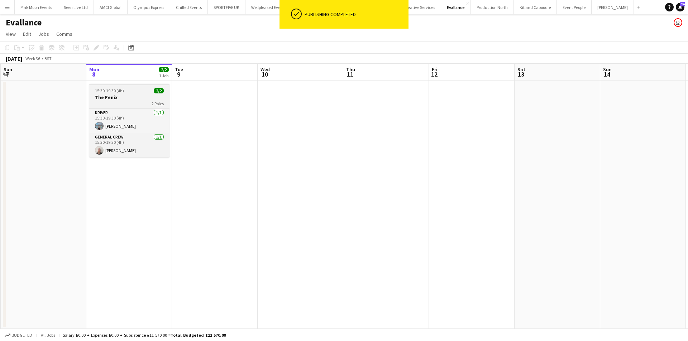
click at [119, 101] on div "2 Roles" at bounding box center [129, 104] width 80 height 6
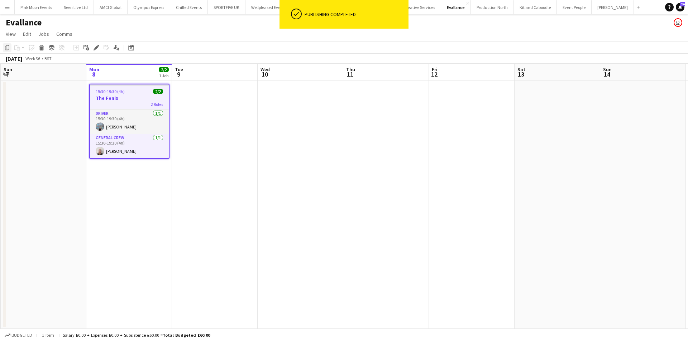
click at [8, 48] on icon "Copy" at bounding box center [7, 48] width 6 height 6
click at [148, 180] on app-date-cell "15:30-19:30 (4h) 2/2 The Fenix 2 Roles Driver 1/1 15:30-19:30 (4h) Jairo Castro…" at bounding box center [129, 205] width 86 height 248
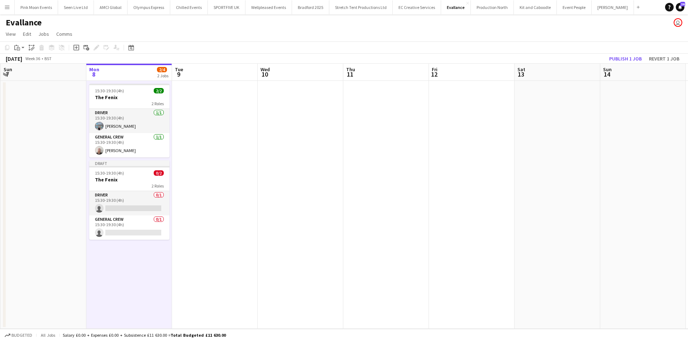
click at [148, 180] on h3 "The Fenix" at bounding box center [129, 180] width 80 height 6
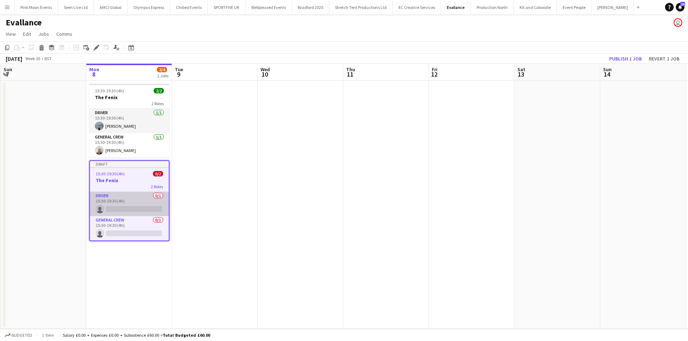
click at [133, 206] on app-card-role "Driver 0/1 15:30-19:30 (4h) single-neutral-actions" at bounding box center [129, 204] width 79 height 24
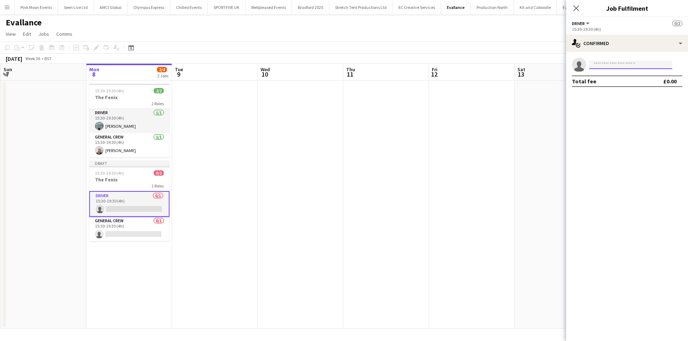
click at [634, 63] on input at bounding box center [630, 65] width 83 height 9
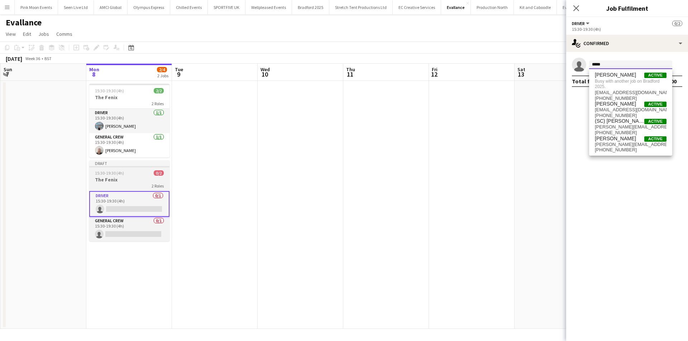
type input "*****"
click at [109, 182] on h3 "The Fenix" at bounding box center [129, 180] width 80 height 6
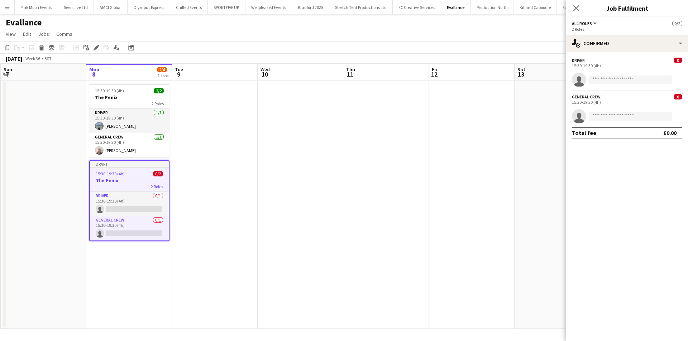
drag, startPoint x: 100, startPoint y: 45, endPoint x: 293, endPoint y: 52, distance: 193.1
click at [117, 45] on div "Add job Add linked Job Edit Edit linked Job Applicants" at bounding box center [93, 47] width 55 height 9
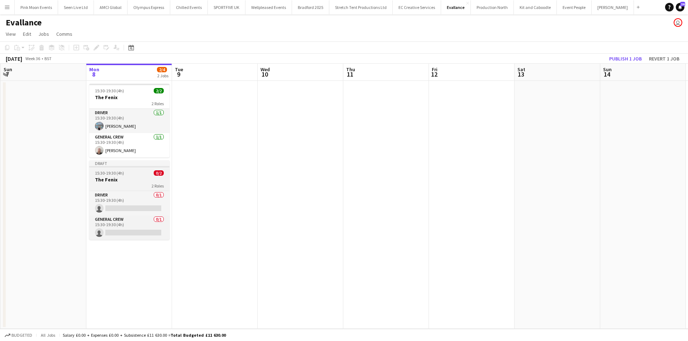
click at [109, 175] on span "15:30-19:30 (4h)" at bounding box center [109, 172] width 29 height 5
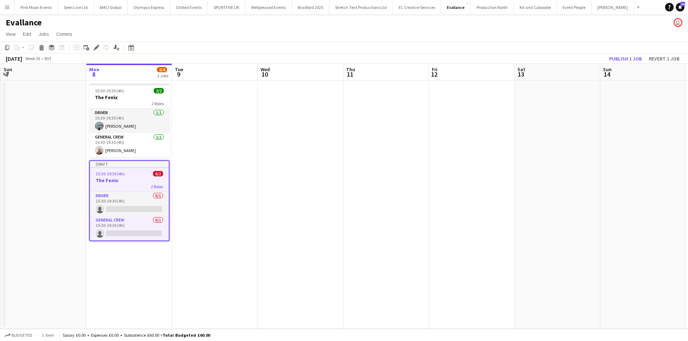
drag, startPoint x: 99, startPoint y: 49, endPoint x: 103, endPoint y: 47, distance: 4.7
click at [100, 48] on div "Edit" at bounding box center [96, 47] width 9 height 9
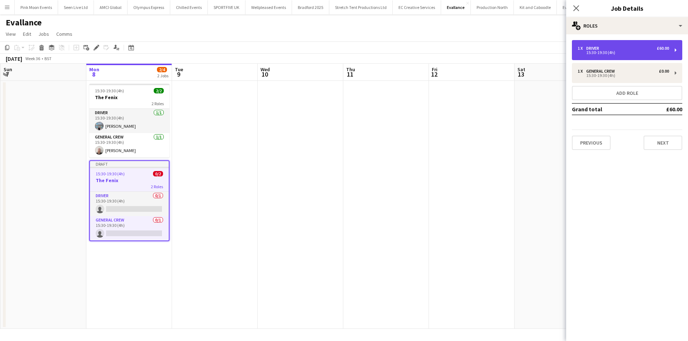
click at [625, 57] on div "1 x Driver £60.00 15:30-19:30 (4h)" at bounding box center [627, 50] width 110 height 20
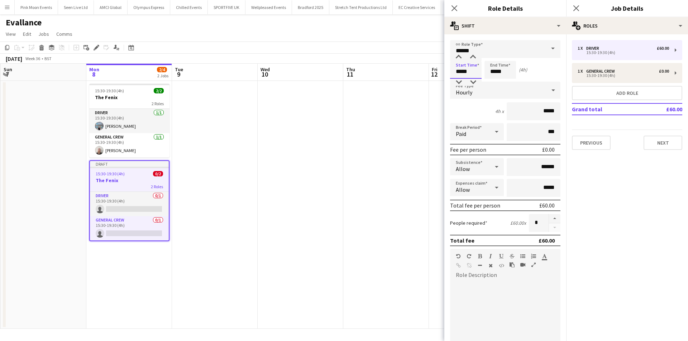
drag, startPoint x: 475, startPoint y: 71, endPoint x: 371, endPoint y: 82, distance: 104.4
click at [371, 82] on body "Menu Boards Boards Boards All jobs Status Workforce Workforce My Workforce Recr…" at bounding box center [344, 170] width 688 height 341
type input "*****"
drag, startPoint x: 504, startPoint y: 69, endPoint x: 458, endPoint y: 72, distance: 46.6
click at [458, 72] on div "Start Time ***** End Time ***** (19h 31m)" at bounding box center [505, 70] width 110 height 18
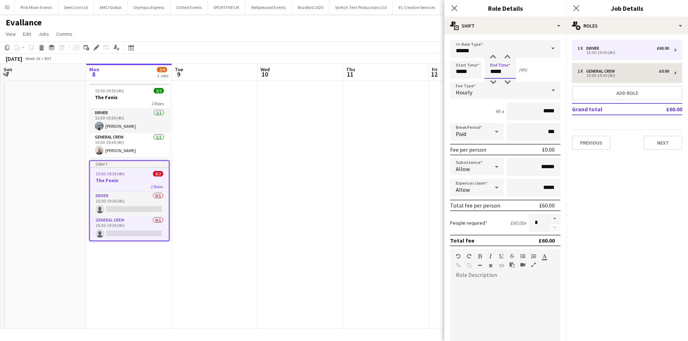
type input "*****"
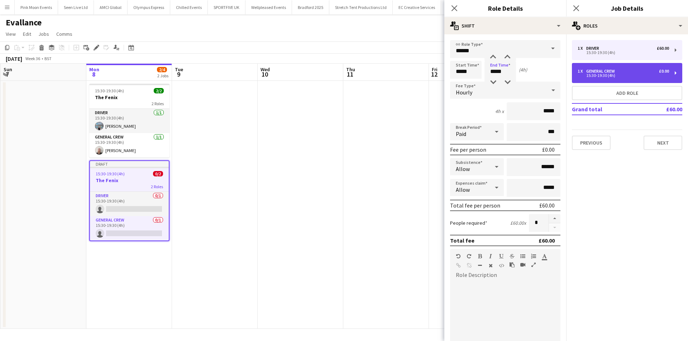
click at [598, 74] on div "15:30-19:30 (4h)" at bounding box center [622, 76] width 91 height 4
type input "**********"
type input "*****"
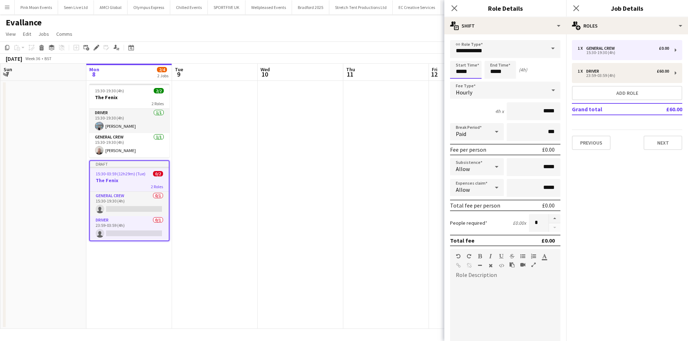
drag, startPoint x: 477, startPoint y: 74, endPoint x: 422, endPoint y: 79, distance: 55.0
click at [423, 79] on body "Menu Boards Boards Boards All jobs Status Workforce Workforce My Workforce Recr…" at bounding box center [344, 170] width 688 height 341
type input "*****"
drag, startPoint x: 506, startPoint y: 72, endPoint x: 481, endPoint y: 72, distance: 24.4
click at [481, 72] on div "Start Time ***** End Time ***** (19h 31m)" at bounding box center [505, 70] width 110 height 18
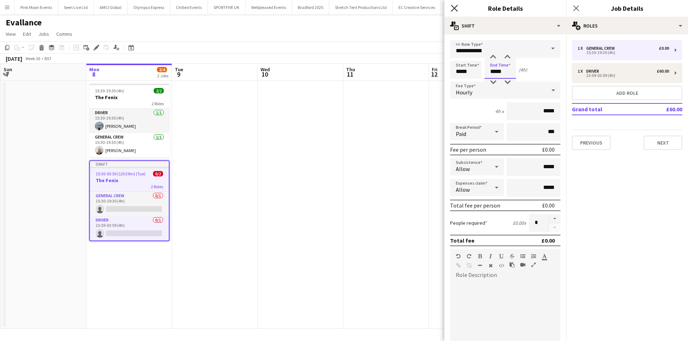
type input "*****"
click at [454, 7] on icon "Close pop-in" at bounding box center [453, 8] width 7 height 7
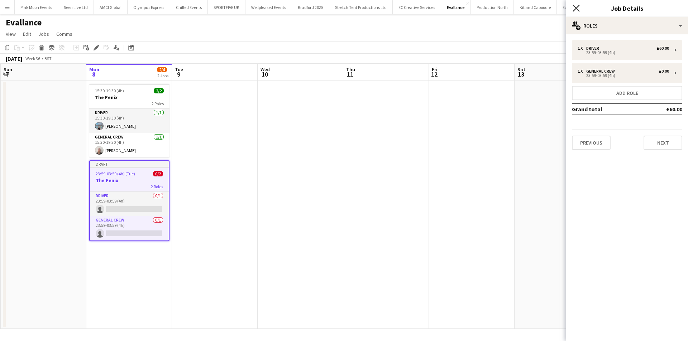
click at [577, 9] on icon at bounding box center [575, 8] width 7 height 7
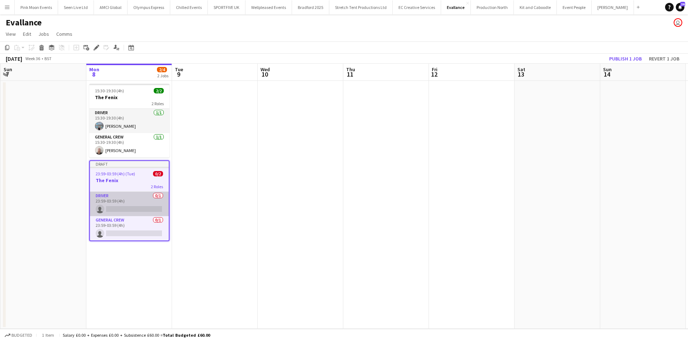
click at [144, 209] on app-card-role "Driver 0/1 23:59-03:59 (4h) single-neutral-actions" at bounding box center [129, 204] width 79 height 24
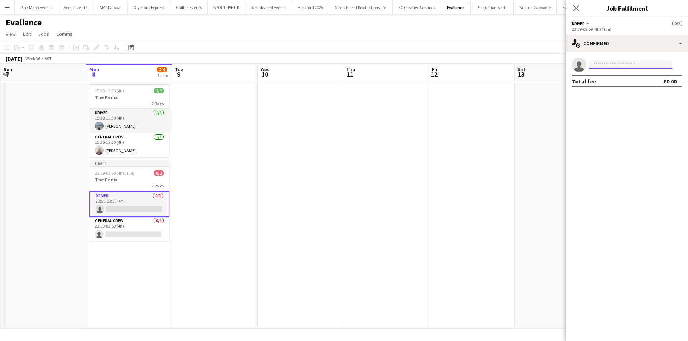
click at [593, 69] on input at bounding box center [630, 65] width 83 height 9
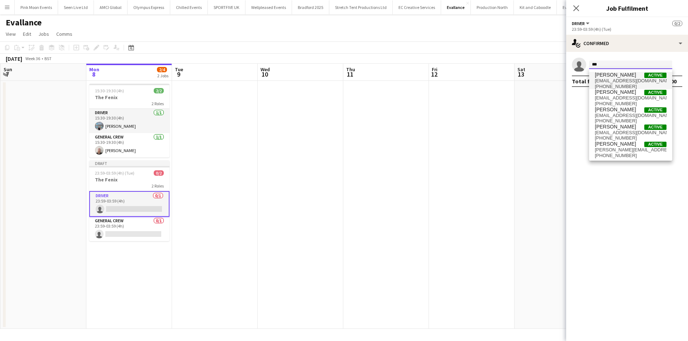
type input "***"
click at [615, 82] on span "joshuaartis15@icloud.com" at bounding box center [630, 81] width 72 height 6
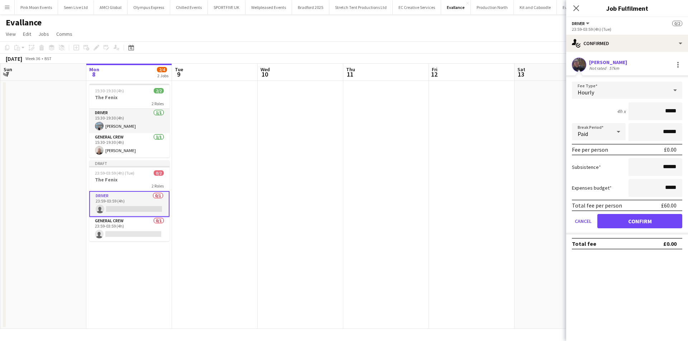
drag, startPoint x: 648, startPoint y: 114, endPoint x: 687, endPoint y: 112, distance: 39.1
click at [687, 112] on form "Fee Type Hourly 4h x ***** Break Period Paid ****** Fee per person £0.00 Subsis…" at bounding box center [627, 158] width 122 height 153
type input "***"
drag, startPoint x: 631, startPoint y: 226, endPoint x: 626, endPoint y: 219, distance: 8.9
click at [631, 226] on button "Confirm" at bounding box center [639, 221] width 85 height 14
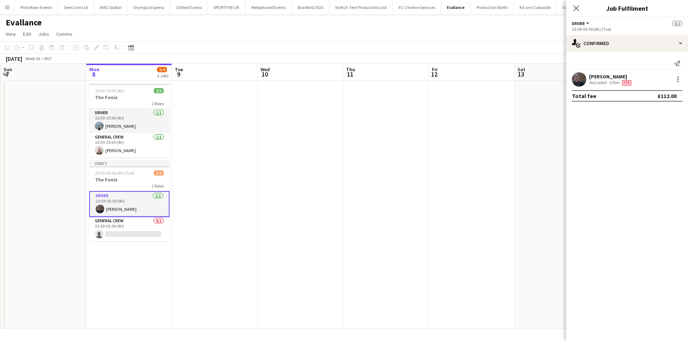
drag, startPoint x: 138, startPoint y: 230, endPoint x: 232, endPoint y: 199, distance: 99.4
click at [139, 228] on app-card-role "General Crew 0/1 23:59-03:59 (4h) single-neutral-actions" at bounding box center [129, 229] width 80 height 24
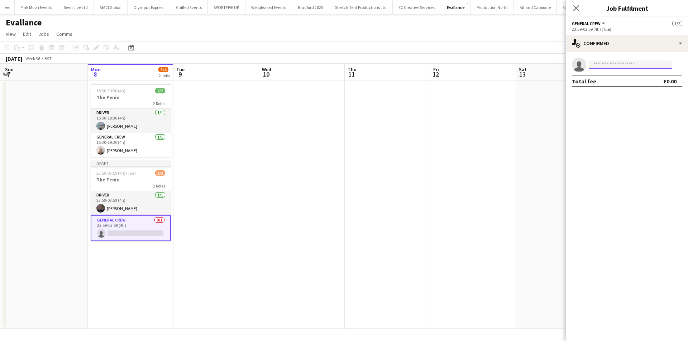
click at [617, 62] on input at bounding box center [630, 65] width 83 height 9
type input "****"
click at [614, 75] on span "Ewan Miller" at bounding box center [614, 75] width 41 height 6
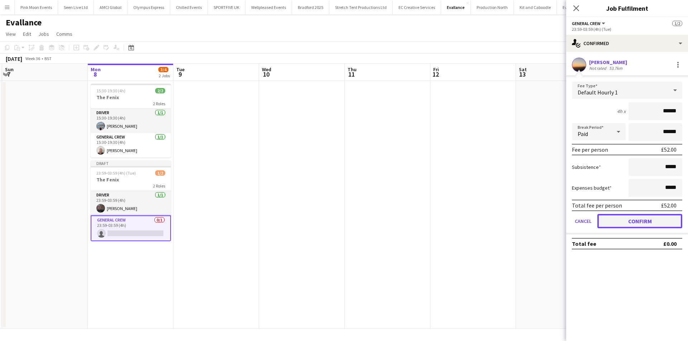
click at [632, 217] on button "Confirm" at bounding box center [639, 221] width 85 height 14
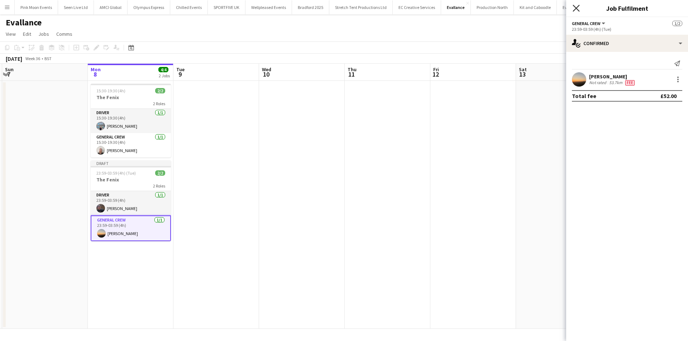
click at [573, 6] on icon at bounding box center [575, 8] width 7 height 7
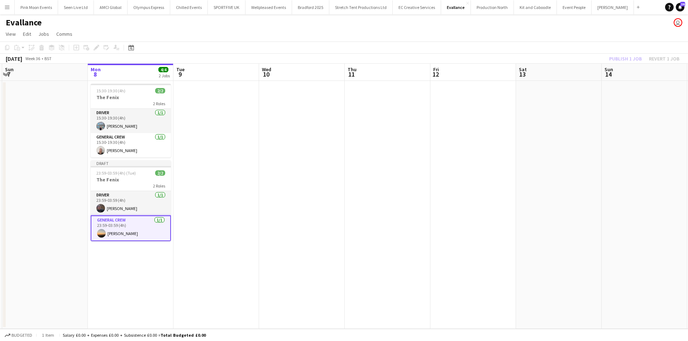
click at [623, 60] on div "Publish 1 job Revert 1 job" at bounding box center [643, 58] width 87 height 9
click at [623, 60] on button "Publish 1 job" at bounding box center [625, 58] width 38 height 9
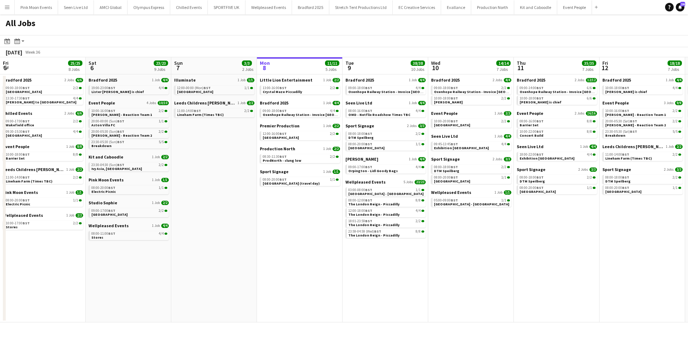
scroll to position [0, 171]
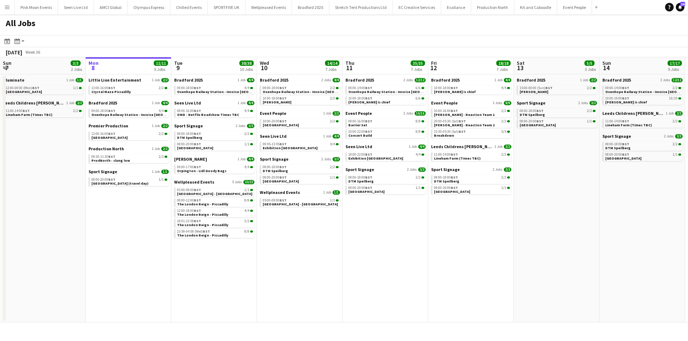
click at [7, 13] on button "Menu" at bounding box center [7, 7] width 14 height 14
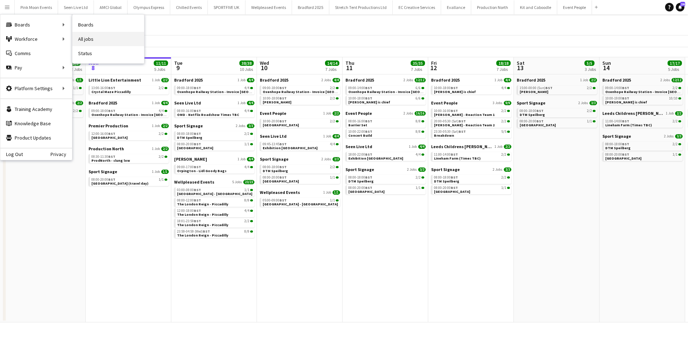
click at [100, 37] on link "All jobs" at bounding box center [108, 39] width 72 height 14
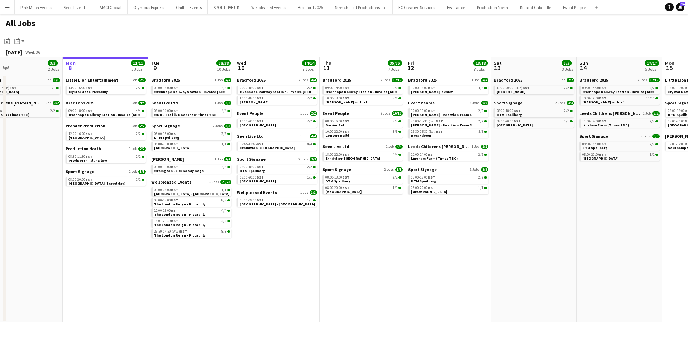
drag, startPoint x: 548, startPoint y: 245, endPoint x: 525, endPoint y: 245, distance: 22.9
click at [525, 245] on app-calendar-viewport "Fri 5 25/25 8 Jobs Sat 6 23/23 9 Jobs Sun 7 3/3 2 Jobs Mon 8 11/11 5 Jobs Tue 9…" at bounding box center [344, 189] width 688 height 265
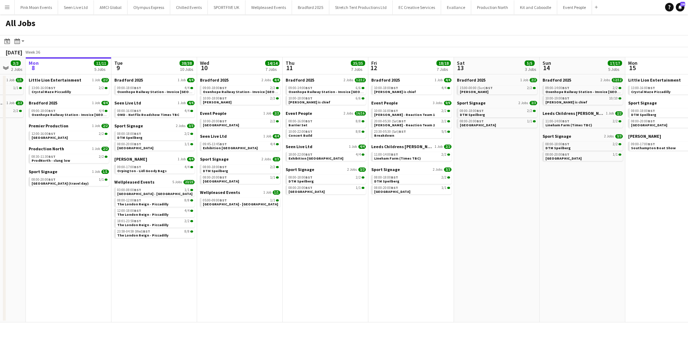
drag, startPoint x: 529, startPoint y: 240, endPoint x: 489, endPoint y: 240, distance: 39.7
click at [489, 240] on app-calendar-viewport "Fri 5 25/25 8 Jobs Sat 6 23/23 9 Jobs Sun 7 3/3 2 Jobs Mon 8 11/11 5 Jobs Tue 9…" at bounding box center [344, 189] width 688 height 265
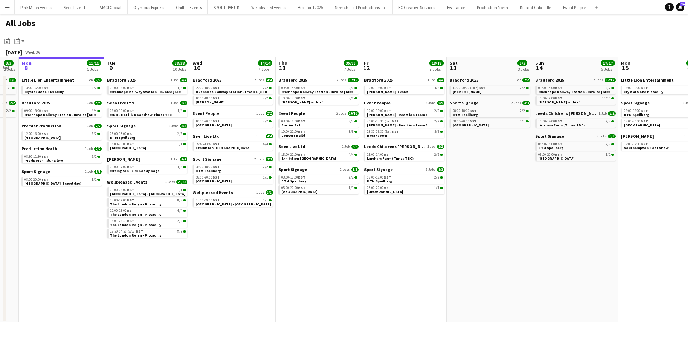
drag, startPoint x: 489, startPoint y: 240, endPoint x: 482, endPoint y: 240, distance: 7.2
click at [485, 240] on app-calendar-viewport "Fri 5 25/25 8 Jobs Sat 6 23/23 9 Jobs Sun 7 3/3 2 Jobs Mon 8 11/11 5 Jobs Tue 9…" at bounding box center [344, 189] width 688 height 265
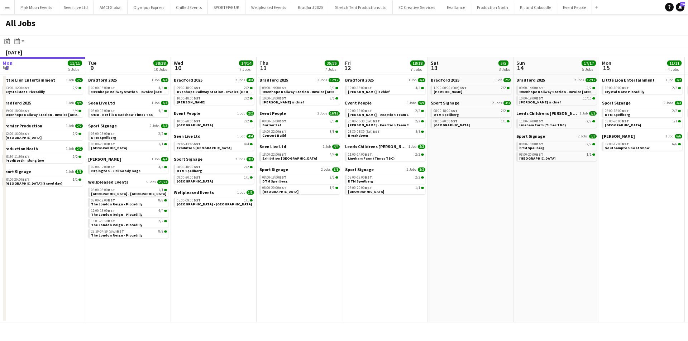
drag, startPoint x: 476, startPoint y: 241, endPoint x: 431, endPoint y: 241, distance: 44.8
click at [432, 241] on app-calendar-viewport "Fri 5 25/25 8 Jobs Sat 6 23/23 9 Jobs Sun 7 3/3 2 Jobs Mon 8 11/11 5 Jobs Tue 9…" at bounding box center [344, 189] width 688 height 265
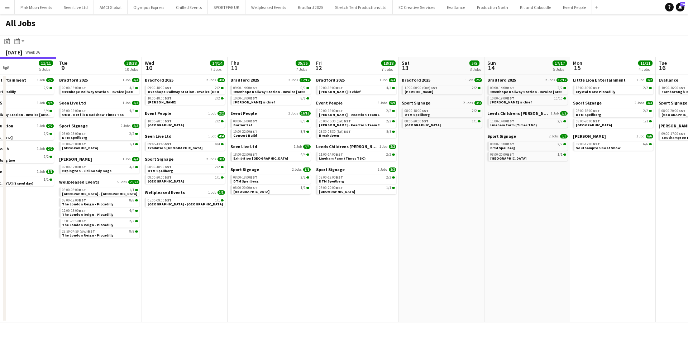
drag, startPoint x: 430, startPoint y: 241, endPoint x: 420, endPoint y: 241, distance: 10.0
click at [420, 241] on app-calendar-viewport "Fri 5 25/25 8 Jobs Sat 6 23/23 9 Jobs Sun 7 3/3 2 Jobs Mon 8 11/11 5 Jobs Tue 9…" at bounding box center [344, 189] width 688 height 265
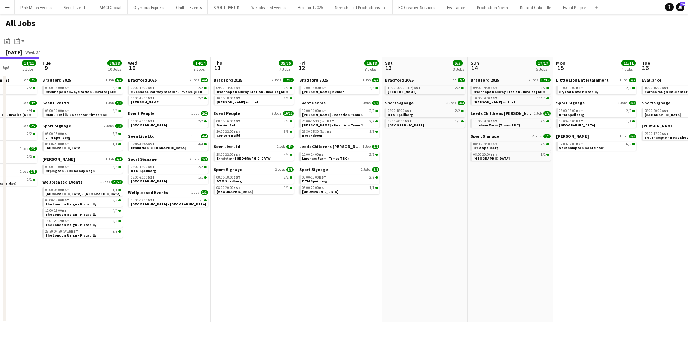
drag, startPoint x: 411, startPoint y: 241, endPoint x: 395, endPoint y: 241, distance: 16.1
click at [402, 241] on app-calendar-viewport "Fri 5 25/25 8 Jobs Sat 6 23/23 9 Jobs Sun 7 3/3 2 Jobs Mon 8 11/11 5 Jobs Tue 9…" at bounding box center [344, 189] width 688 height 265
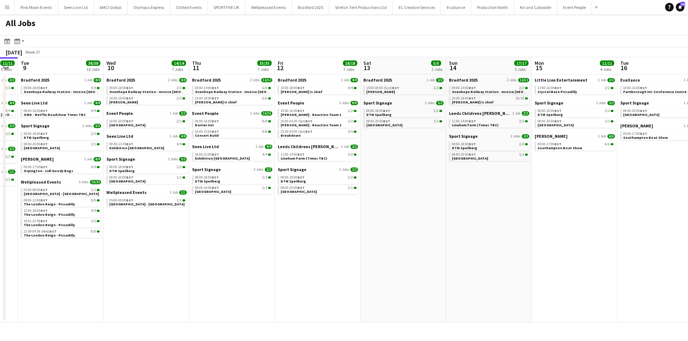
drag, startPoint x: 387, startPoint y: 242, endPoint x: 358, endPoint y: 242, distance: 28.3
click at [367, 242] on app-calendar-viewport "Fri 5 25/25 8 Jobs Sat 6 23/23 9 Jobs Sun 7 3/3 2 Jobs Mon 8 11/11 5 Jobs Tue 9…" at bounding box center [344, 189] width 688 height 265
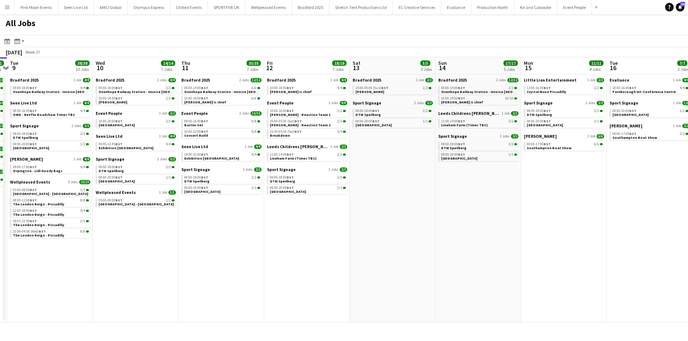
drag, startPoint x: 358, startPoint y: 242, endPoint x: 336, endPoint y: 242, distance: 22.9
click at [346, 242] on app-calendar-viewport "Fri 5 25/25 8 Jobs Sat 6 23/23 9 Jobs Sun 7 3/3 2 Jobs Mon 8 11/11 5 Jobs Tue 9…" at bounding box center [344, 189] width 688 height 265
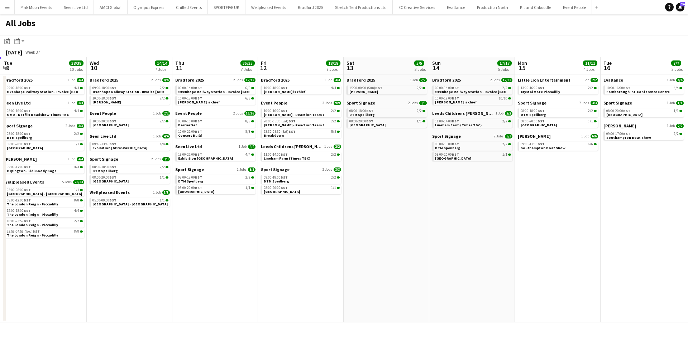
click at [330, 242] on app-date-cell "Bradford 2025 1 Job 4/4 10:00-18:00 BST 4/4 Thornton - Barker is chief Event Pe…" at bounding box center [301, 198] width 86 height 248
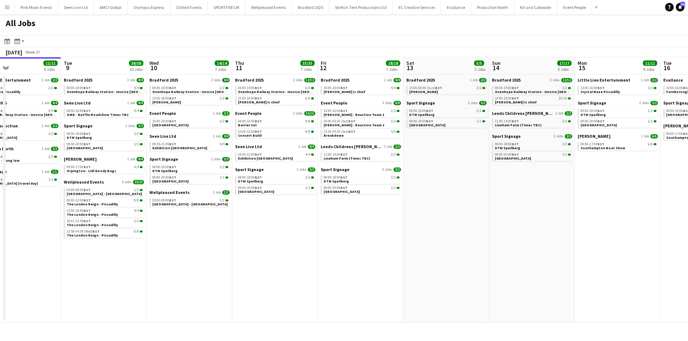
drag, startPoint x: 330, startPoint y: 242, endPoint x: 390, endPoint y: 238, distance: 60.0
click at [390, 238] on app-calendar-viewport "Fri 5 25/25 8 Jobs Sat 6 23/23 9 Jobs Sun 7 3/3 2 Jobs Mon 8 11/11 5 Jobs Tue 9…" at bounding box center [344, 189] width 688 height 265
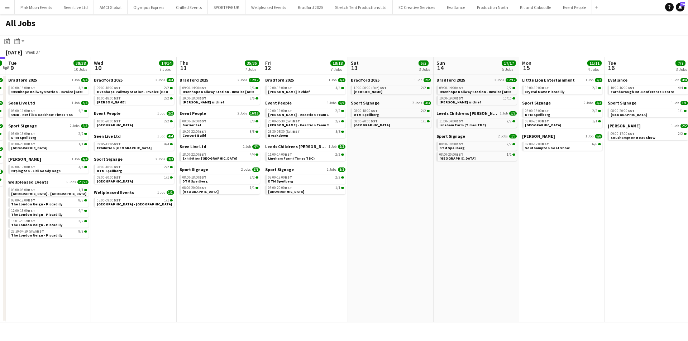
drag, startPoint x: 389, startPoint y: 238, endPoint x: 332, endPoint y: 238, distance: 57.3
click at [332, 238] on app-calendar-viewport "Fri 5 25/25 8 Jobs Sat 6 23/23 9 Jobs Sun 7 3/3 2 Jobs Mon 8 11/11 5 Jobs Tue 9…" at bounding box center [344, 189] width 688 height 265
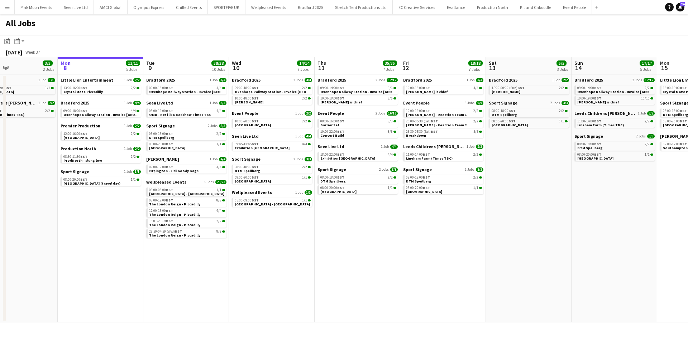
drag, startPoint x: 306, startPoint y: 238, endPoint x: 264, endPoint y: 238, distance: 41.9
click at [272, 238] on app-calendar-viewport "Fri 5 25/25 8 Jobs Sat 6 23/23 9 Jobs Sun 7 3/3 2 Jobs Mon 8 11/11 5 Jobs Tue 9…" at bounding box center [344, 189] width 688 height 265
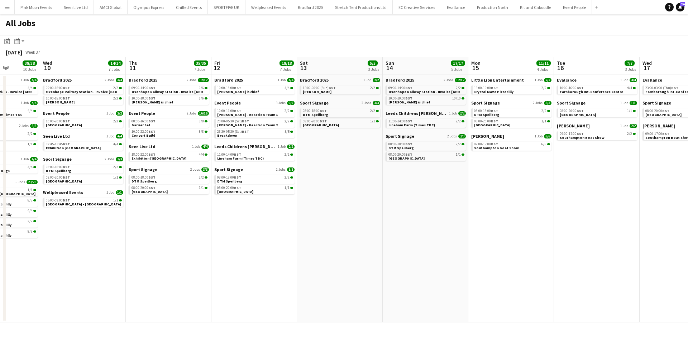
click at [192, 237] on app-calendar-viewport "Sun 7 3/3 2 Jobs Mon 8 11/11 5 Jobs Tue 9 38/38 10 Jobs Wed 10 14/14 7 Jobs Thu…" at bounding box center [344, 189] width 688 height 265
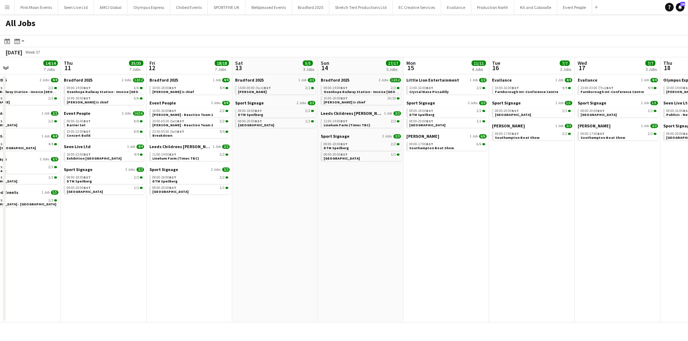
drag, startPoint x: 158, startPoint y: 237, endPoint x: 113, endPoint y: 237, distance: 45.1
click at [132, 237] on app-calendar-viewport "Sun 7 3/3 2 Jobs Mon 8 11/11 5 Jobs Tue 9 38/38 10 Jobs Wed 10 14/14 7 Jobs Thu…" at bounding box center [344, 189] width 688 height 265
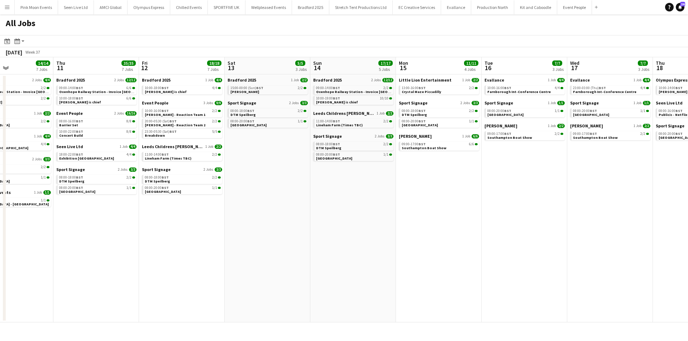
click at [107, 237] on app-date-cell "Bradford 2025 2 Jobs 12/12 09:00-14:00 BST 6/6 Oxenhope Railway Station - Invoi…" at bounding box center [96, 198] width 86 height 248
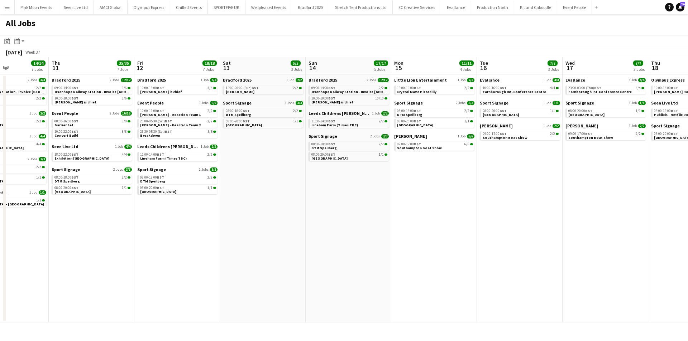
drag, startPoint x: 103, startPoint y: 237, endPoint x: 82, endPoint y: 236, distance: 20.8
click at [93, 237] on app-calendar-viewport "Sun 7 3/3 2 Jobs Mon 8 11/11 5 Jobs Tue 9 38/38 10 Jobs Wed 10 14/14 7 Jobs Thu…" at bounding box center [344, 189] width 688 height 265
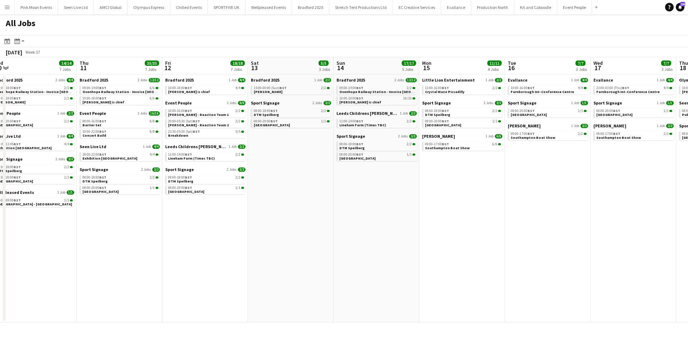
drag, startPoint x: 82, startPoint y: 236, endPoint x: 120, endPoint y: 229, distance: 38.3
click at [118, 230] on app-calendar-viewport "Sun 7 3/3 2 Jobs Mon 8 11/11 5 Jobs Tue 9 38/38 10 Jobs Wed 10 14/14 7 Jobs Thu…" at bounding box center [344, 189] width 688 height 265
drag, startPoint x: 203, startPoint y: 230, endPoint x: 228, endPoint y: 227, distance: 24.5
click at [210, 230] on app-calendar-viewport "Sun 7 3/3 2 Jobs Mon 8 11/11 5 Jobs Tue 9 38/38 10 Jobs Wed 10 14/14 7 Jobs Thu…" at bounding box center [344, 189] width 688 height 265
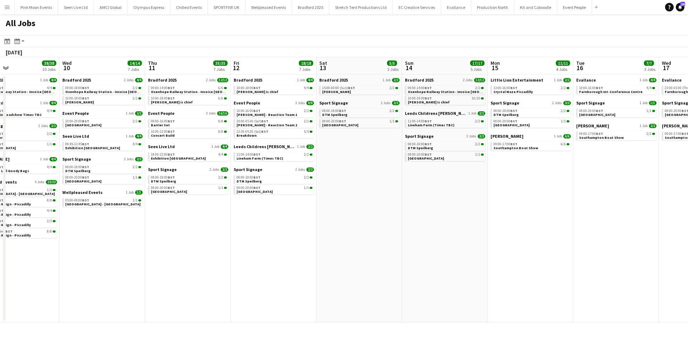
drag, startPoint x: 293, startPoint y: 234, endPoint x: 426, endPoint y: 228, distance: 133.3
click at [384, 236] on app-calendar-viewport "Sun 7 3/3 2 Jobs Mon 8 11/11 5 Jobs Tue 9 38/38 10 Jobs Wed 10 14/14 7 Jobs Thu…" at bounding box center [344, 189] width 688 height 265
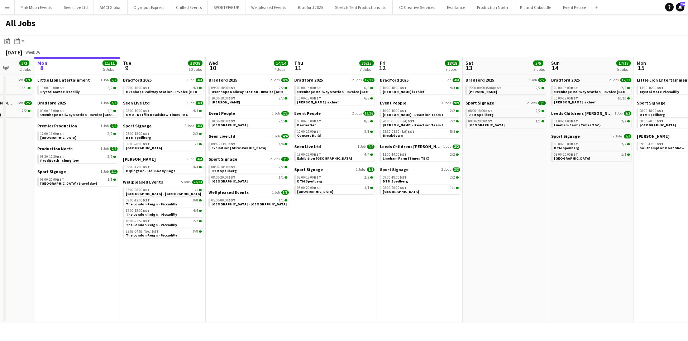
click at [426, 228] on app-date-cell "Bradford 2025 1 Job 4/4 10:00-18:00 BST 4/4 Thornton - Barker is chief Event Pe…" at bounding box center [420, 198] width 86 height 248
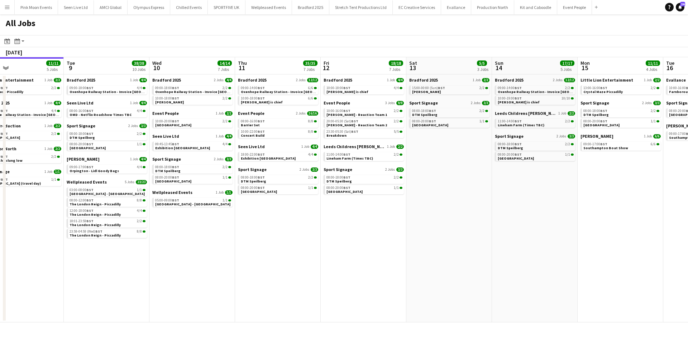
drag, startPoint x: 389, startPoint y: 234, endPoint x: 295, endPoint y: 236, distance: 93.8
click at [321, 237] on app-calendar-viewport "Fri 5 25/25 8 Jobs Sat 6 23/23 9 Jobs Sun 7 3/3 2 Jobs Mon 8 11/11 5 Jobs Tue 9…" at bounding box center [344, 189] width 688 height 265
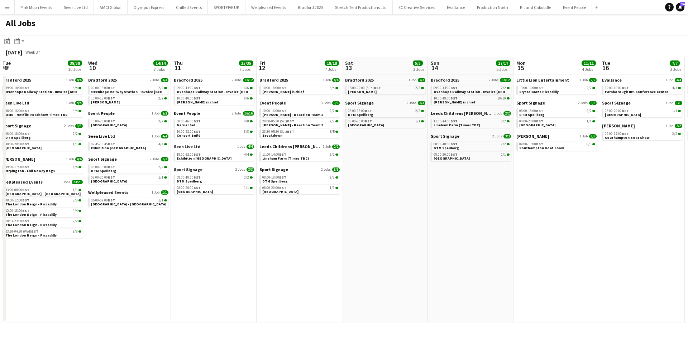
drag, startPoint x: 295, startPoint y: 236, endPoint x: 248, endPoint y: 238, distance: 47.3
click at [259, 238] on app-calendar-viewport "Fri 5 25/25 8 Jobs Sat 6 23/23 9 Jobs Sun 7 3/3 2 Jobs Mon 8 11/11 5 Jobs Tue 9…" at bounding box center [344, 189] width 688 height 265
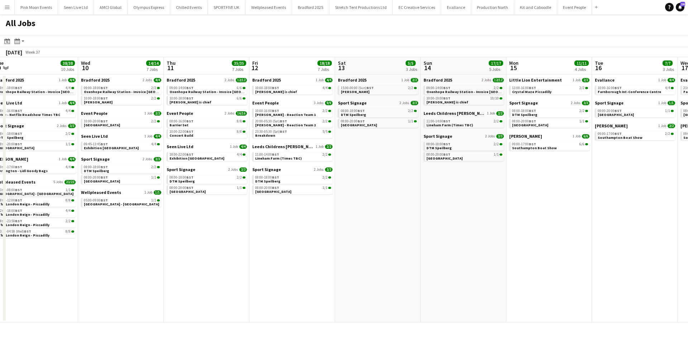
click at [220, 238] on app-calendar-viewport "Fri 5 25/25 8 Jobs Sat 6 23/23 9 Jobs Sun 7 3/3 2 Jobs Mon 8 11/11 5 Jobs Tue 9…" at bounding box center [344, 189] width 688 height 265
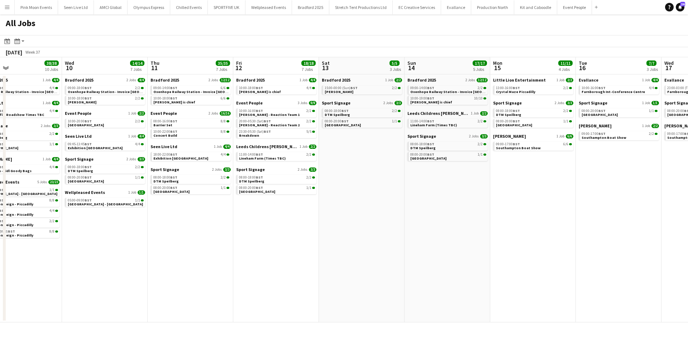
drag, startPoint x: 181, startPoint y: 236, endPoint x: 171, endPoint y: 236, distance: 9.7
click at [175, 236] on app-calendar-viewport "Fri 5 25/25 8 Jobs Sat 6 23/23 9 Jobs Sun 7 3/3 2 Jobs Mon 8 11/11 5 Jobs Tue 9…" at bounding box center [344, 189] width 688 height 265
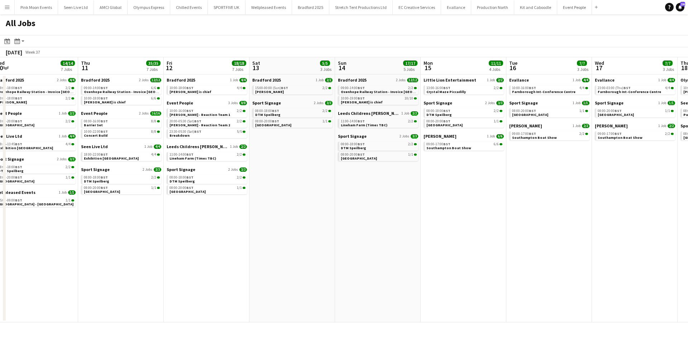
drag, startPoint x: 362, startPoint y: 224, endPoint x: 259, endPoint y: 234, distance: 104.3
click at [260, 234] on app-calendar-viewport "Sun 7 3/3 2 Jobs Mon 8 11/11 5 Jobs Tue 9 38/38 10 Jobs Wed 10 14/14 7 Jobs Thu…" at bounding box center [344, 189] width 688 height 265
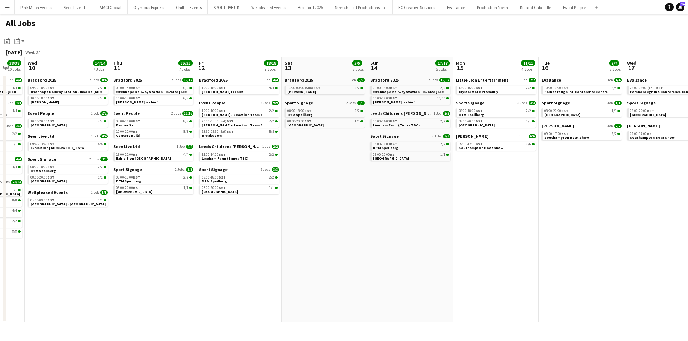
drag, startPoint x: 343, startPoint y: 232, endPoint x: 353, endPoint y: 232, distance: 9.3
click at [353, 231] on app-calendar-viewport "Sun 7 3/3 2 Jobs Mon 8 11/11 5 Jobs Tue 9 38/38 10 Jobs Wed 10 14/14 7 Jobs Thu…" at bounding box center [344, 189] width 688 height 265
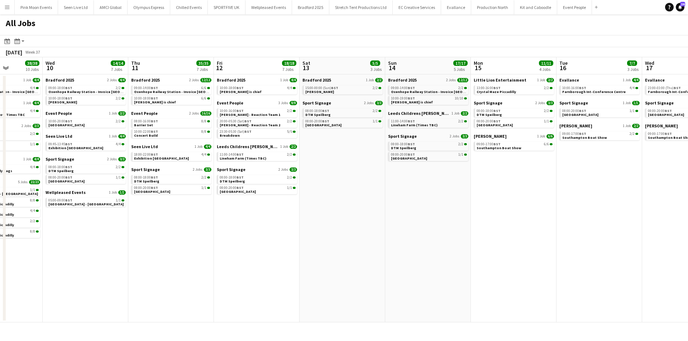
drag, startPoint x: 351, startPoint y: 233, endPoint x: 440, endPoint y: 217, distance: 90.3
click at [383, 232] on app-calendar-viewport "Sun 7 3/3 2 Jobs Mon 8 11/11 5 Jobs Tue 9 38/38 10 Jobs Wed 10 14/14 7 Jobs Thu…" at bounding box center [344, 189] width 688 height 265
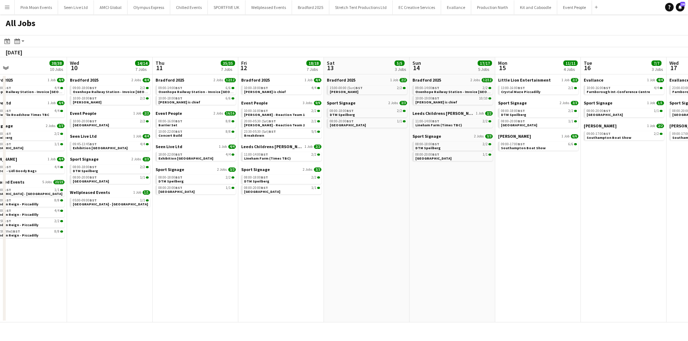
click at [424, 255] on app-calendar-viewport "Sun 7 3/3 2 Jobs Mon 8 11/11 5 Jobs Tue 9 38/38 10 Jobs Wed 10 14/14 7 Jobs Thu…" at bounding box center [344, 189] width 688 height 265
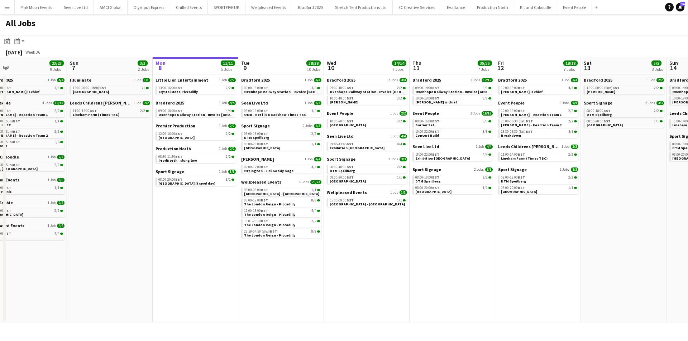
scroll to position [0, 186]
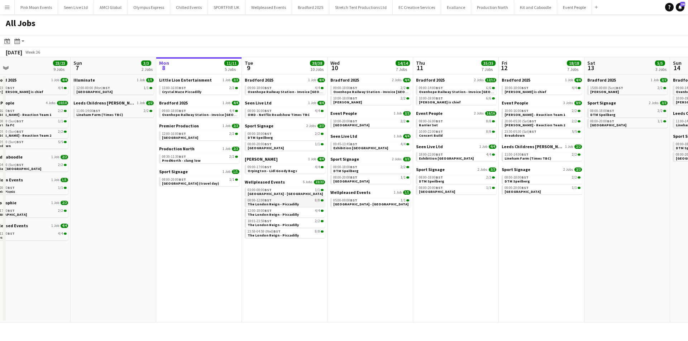
click at [277, 199] on div "08:00-12:00 BST 8/8" at bounding box center [285, 201] width 76 height 4
click at [265, 150] on app-brief-job-card "08:00-20:00 BST 1/1 Azerbaijan" at bounding box center [285, 146] width 80 height 9
click at [266, 148] on link "08:00-20:00 BST 1/1 Azerbaijan" at bounding box center [285, 146] width 76 height 8
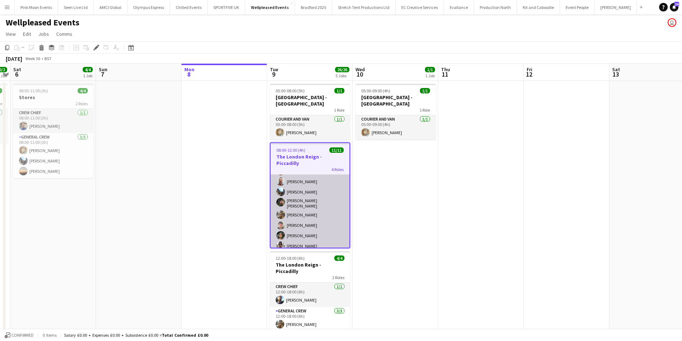
scroll to position [91, 0]
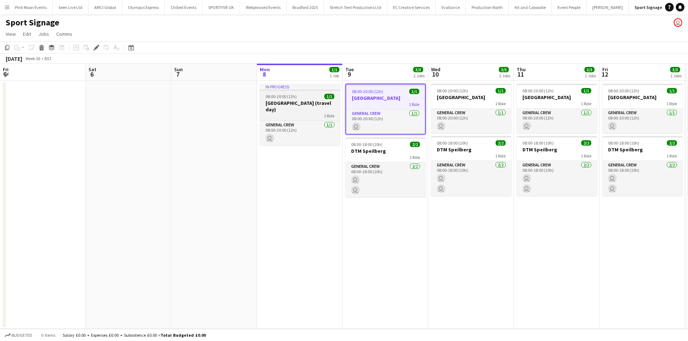
scroll to position [0, 246]
